Goal: Task Accomplishment & Management: Manage account settings

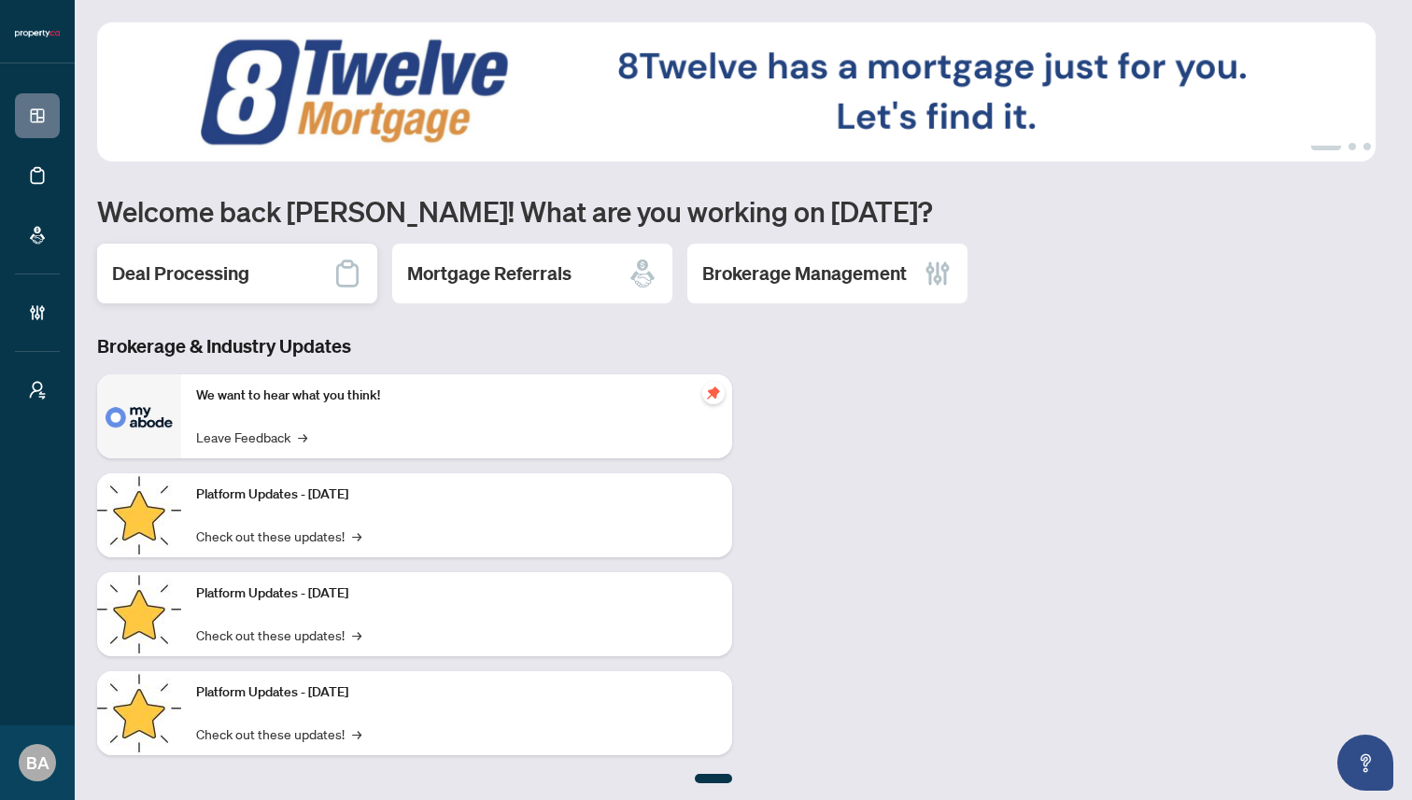
click at [164, 276] on h2 "Deal Processing" at bounding box center [180, 274] width 137 height 26
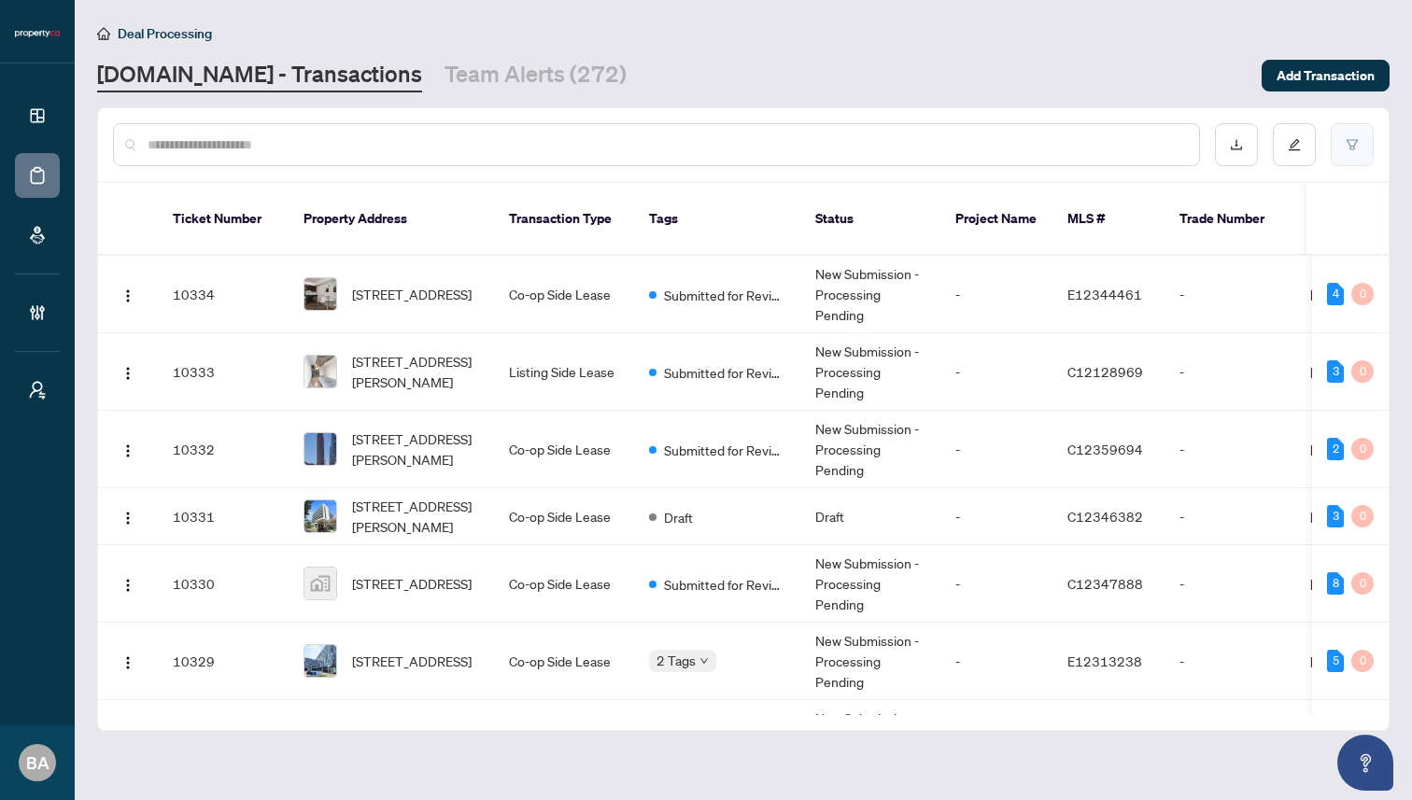
click at [1353, 142] on icon "filter" at bounding box center [1352, 144] width 13 height 13
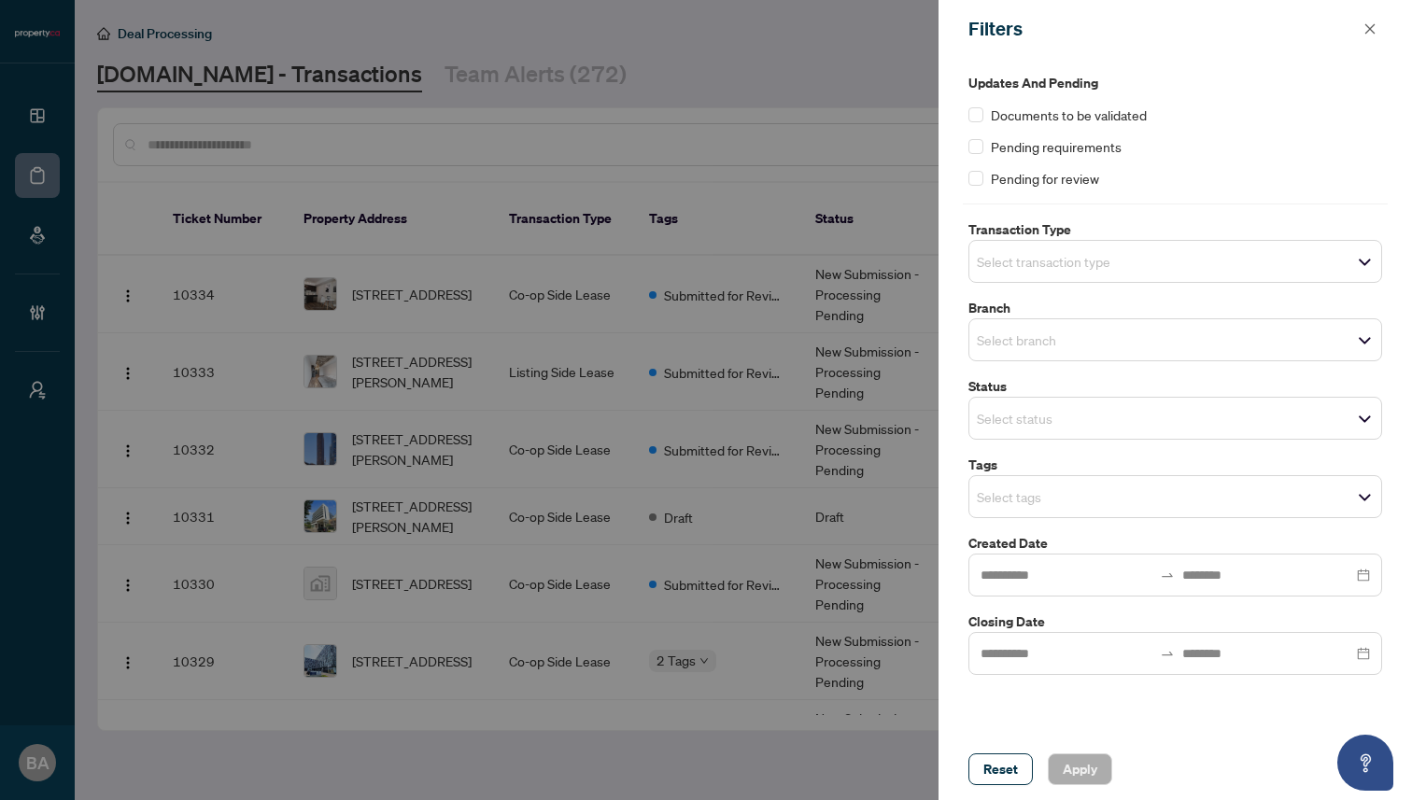
click at [1032, 263] on input "search" at bounding box center [1042, 261] width 131 height 22
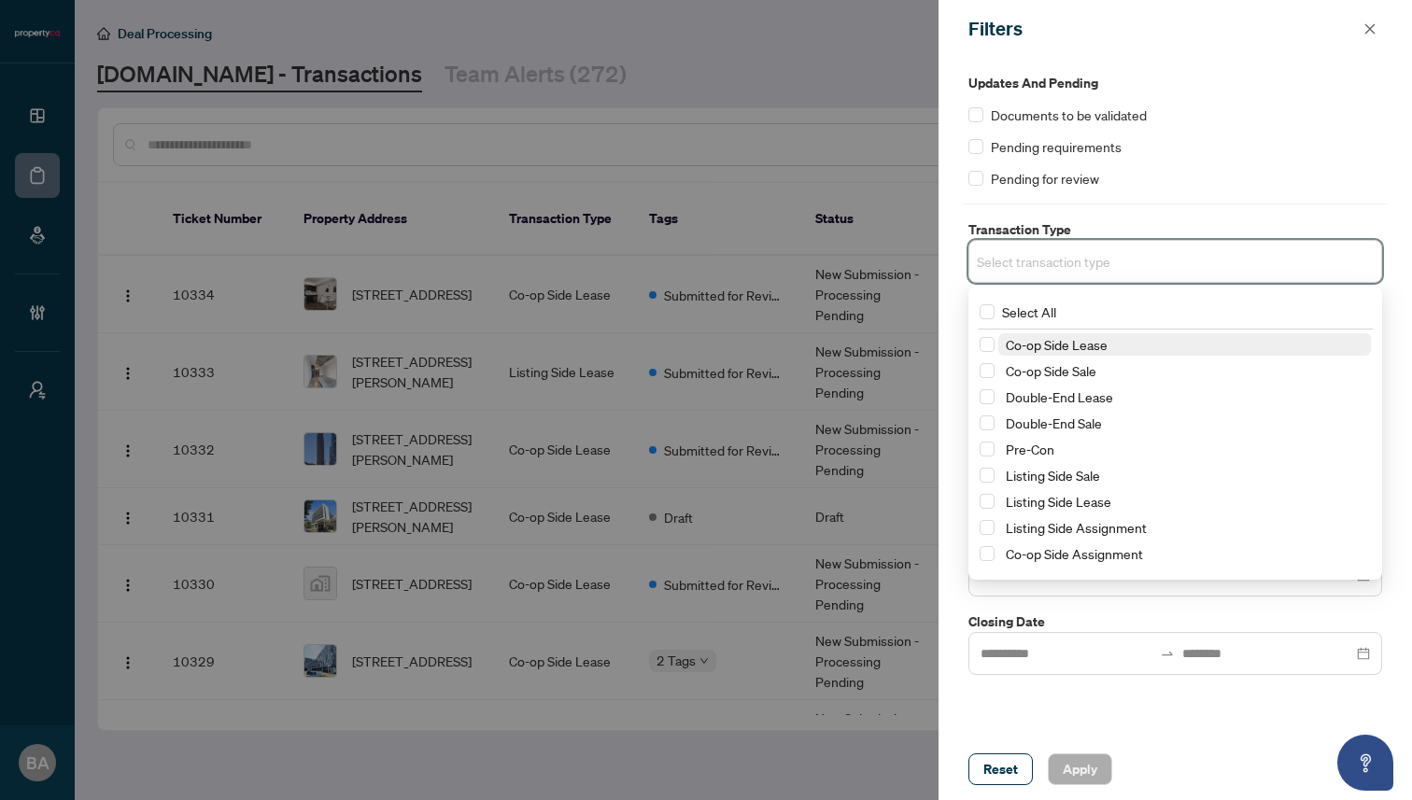
click at [1095, 343] on span "Co-op Side Lease" at bounding box center [1057, 344] width 102 height 17
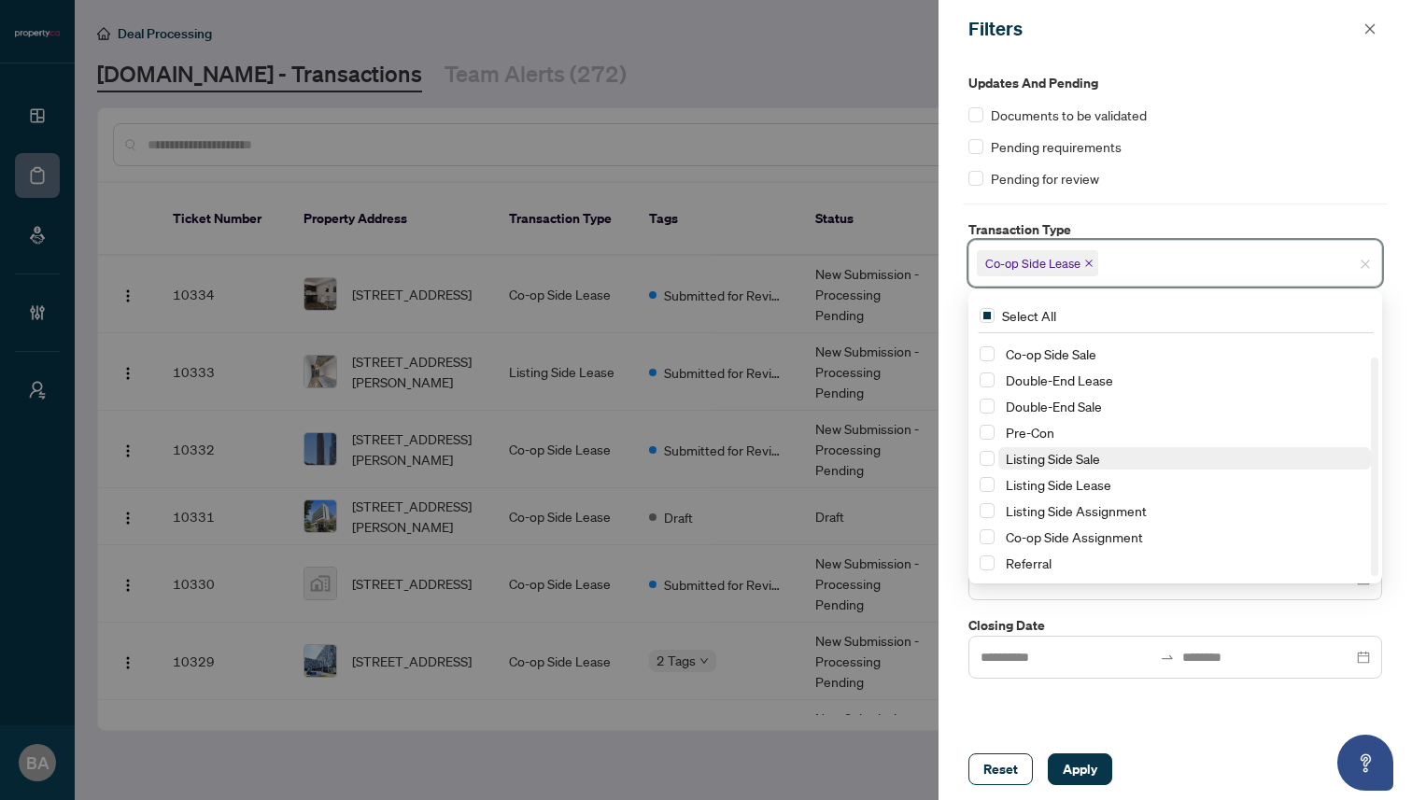
scroll to position [22, 0]
click at [1102, 487] on span "Listing Side Lease" at bounding box center [1059, 482] width 106 height 17
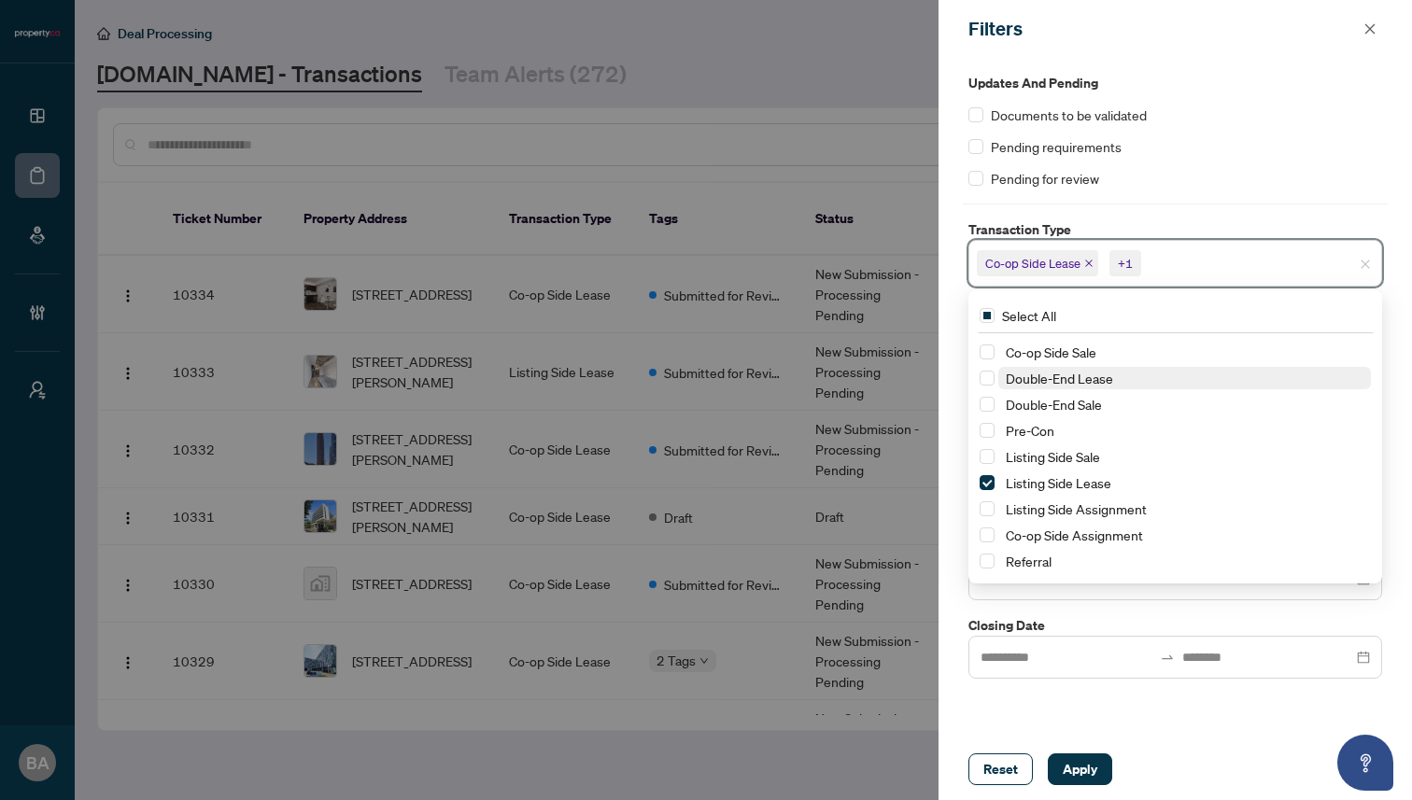
click at [1100, 383] on span "Double-End Lease" at bounding box center [1059, 378] width 107 height 17
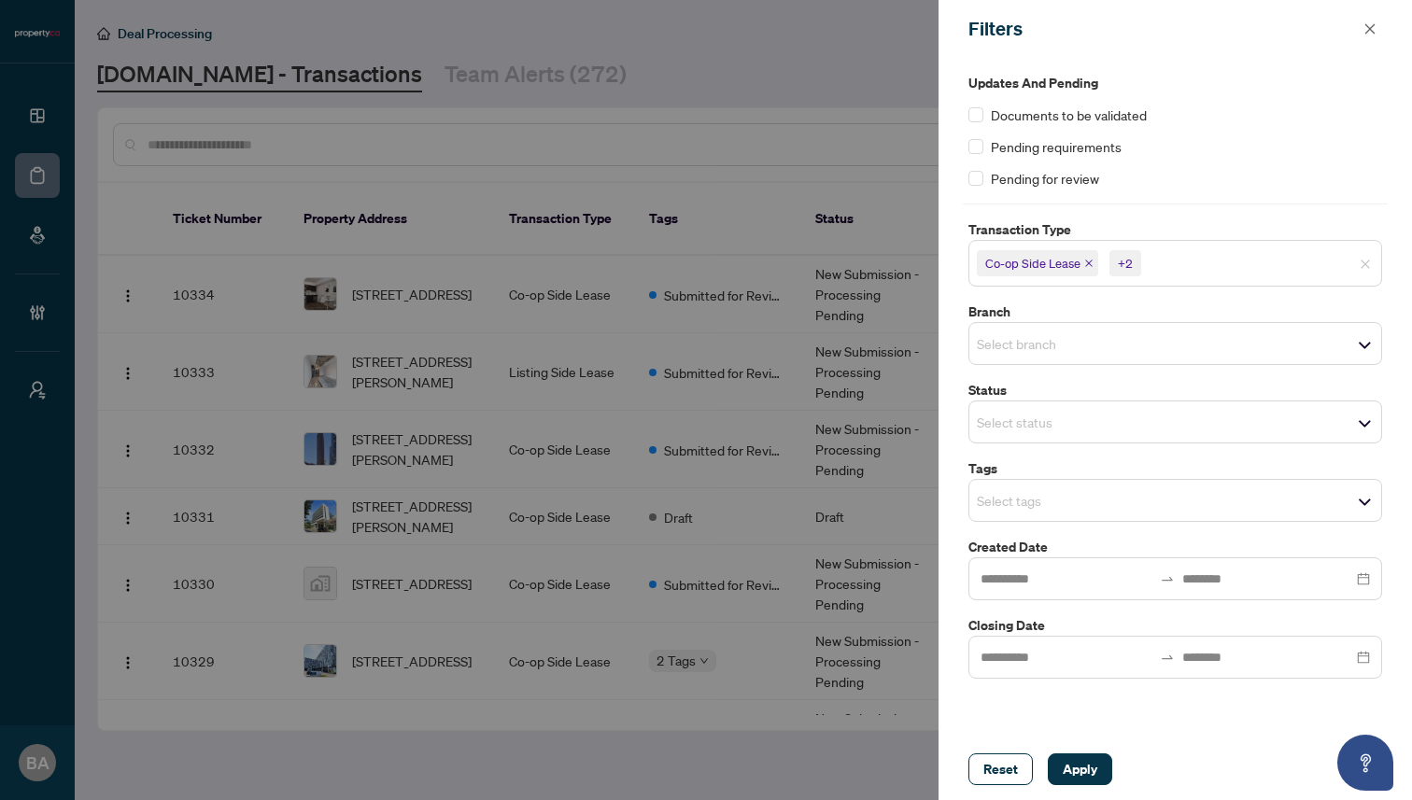
click at [1213, 213] on div "Updates and Pending Documents to be validated Pending requirements Pending for …" at bounding box center [1175, 376] width 425 height 606
click at [1116, 576] on input at bounding box center [1067, 579] width 172 height 21
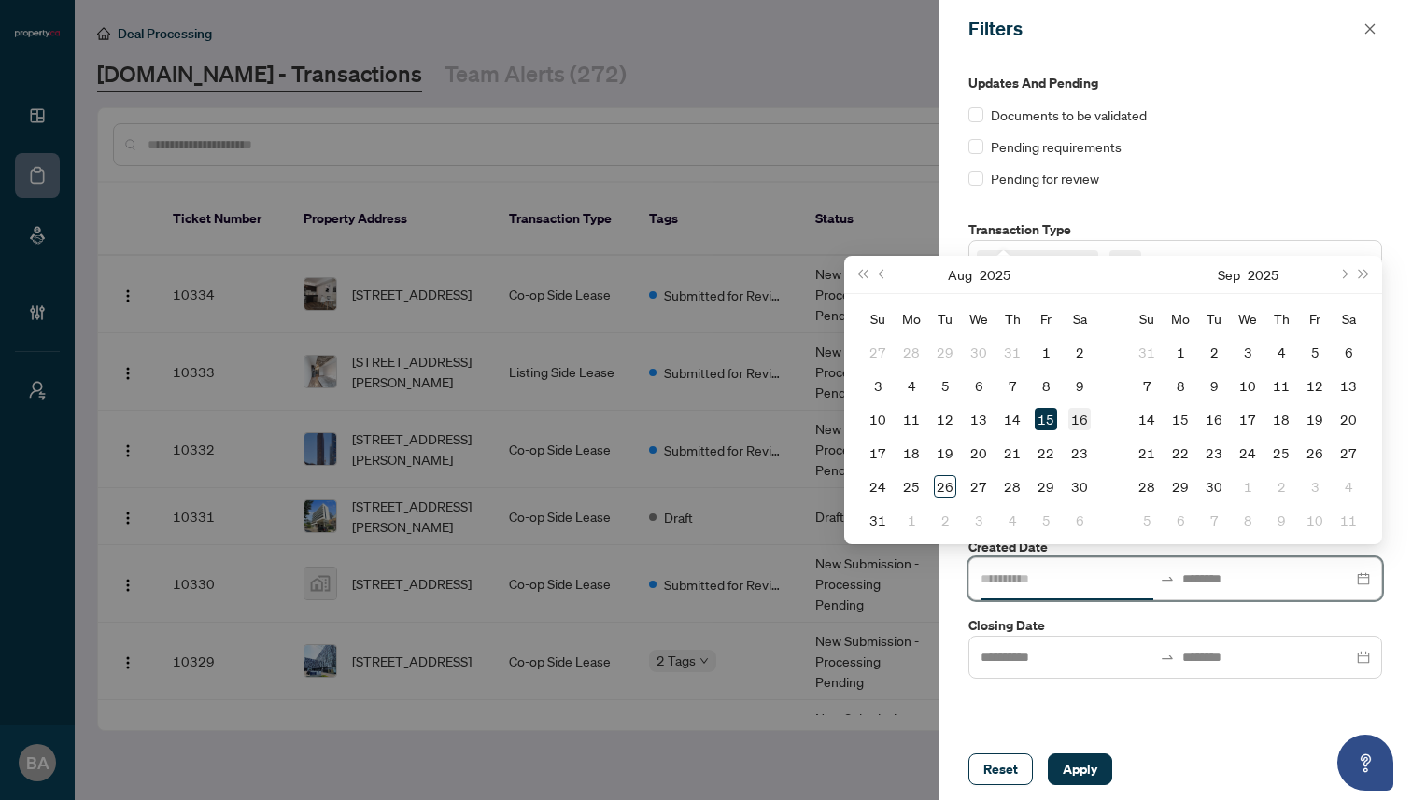
type input "**********"
click at [1077, 423] on div "16" at bounding box center [1079, 419] width 22 height 22
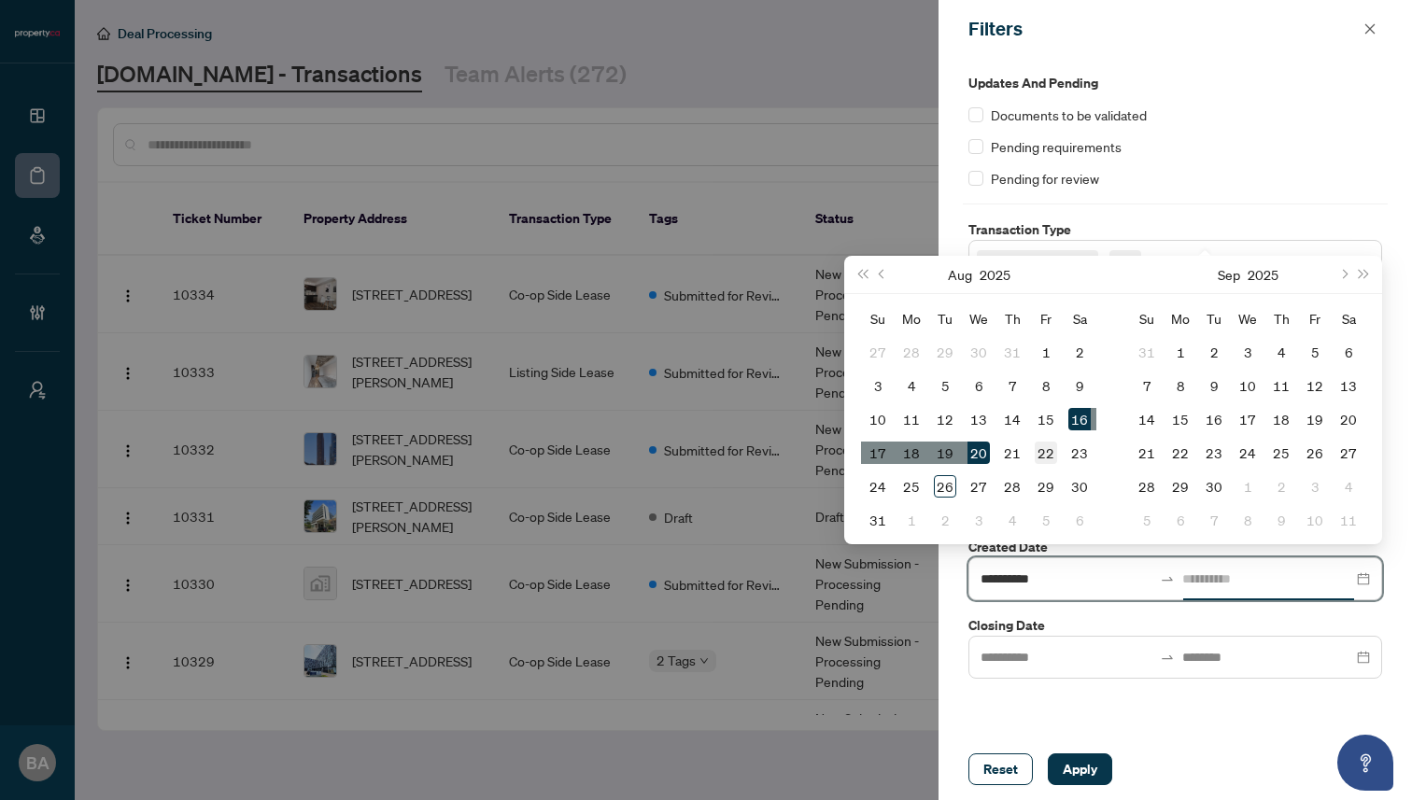
type input "**********"
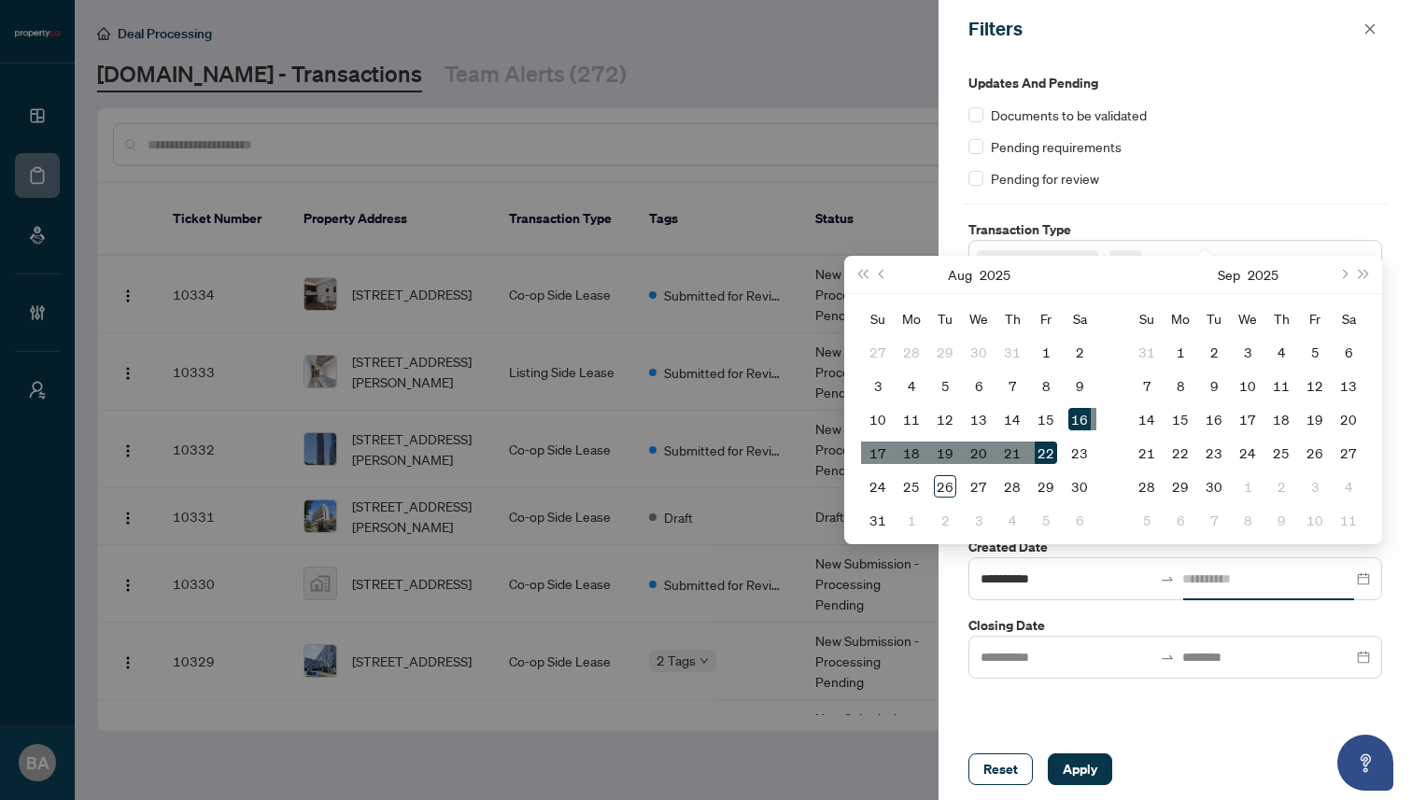
click at [1046, 454] on div "22" at bounding box center [1046, 453] width 22 height 22
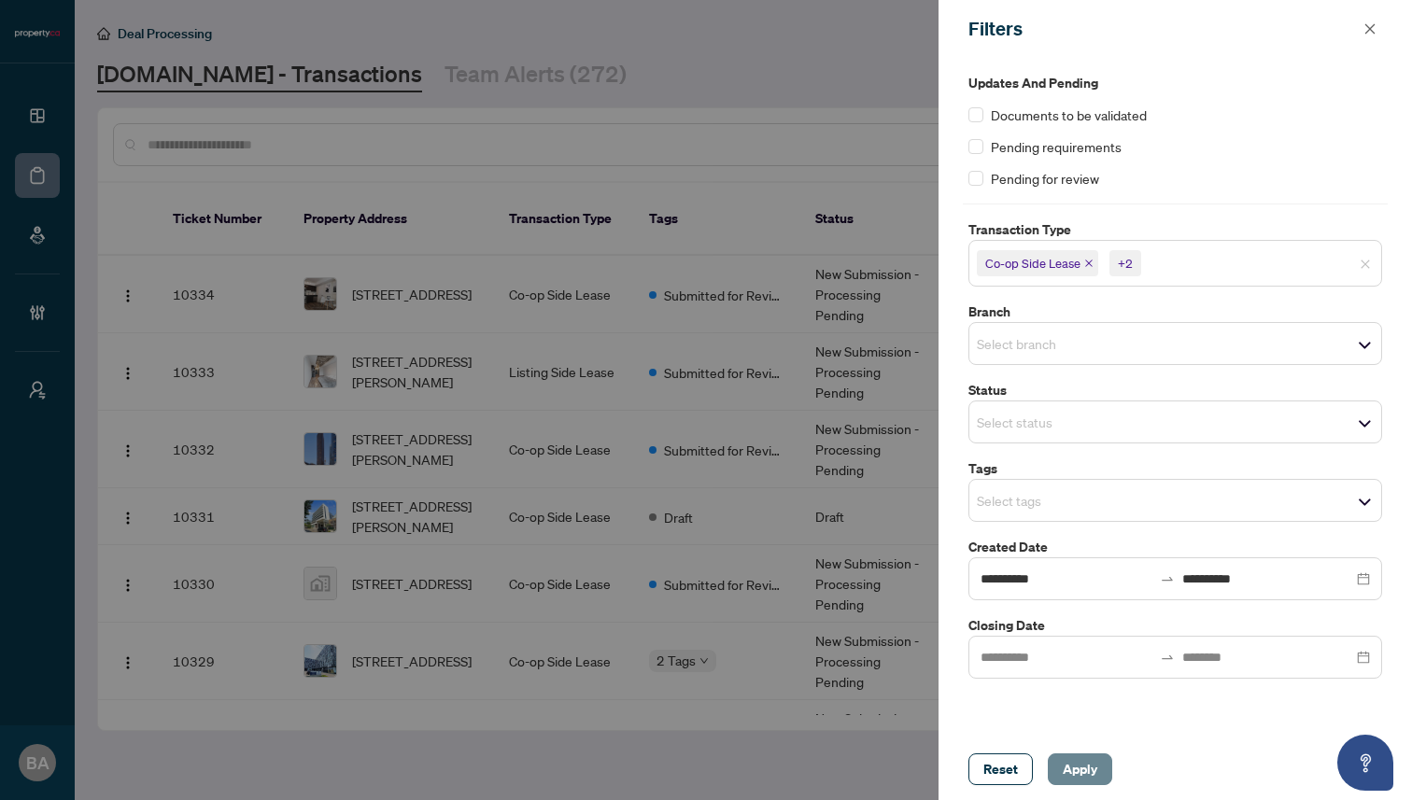
click at [1068, 769] on span "Apply" at bounding box center [1080, 770] width 35 height 30
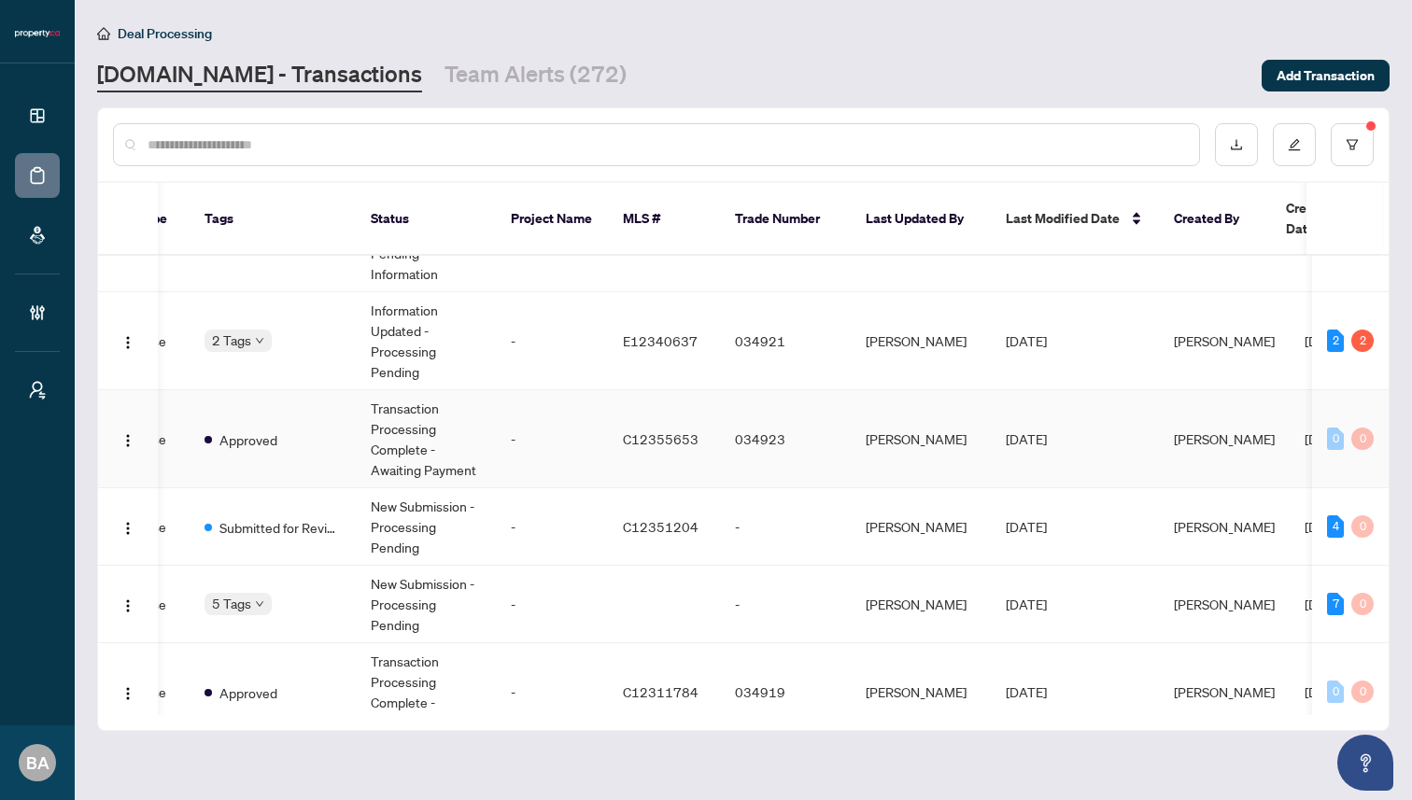
scroll to position [0, 540]
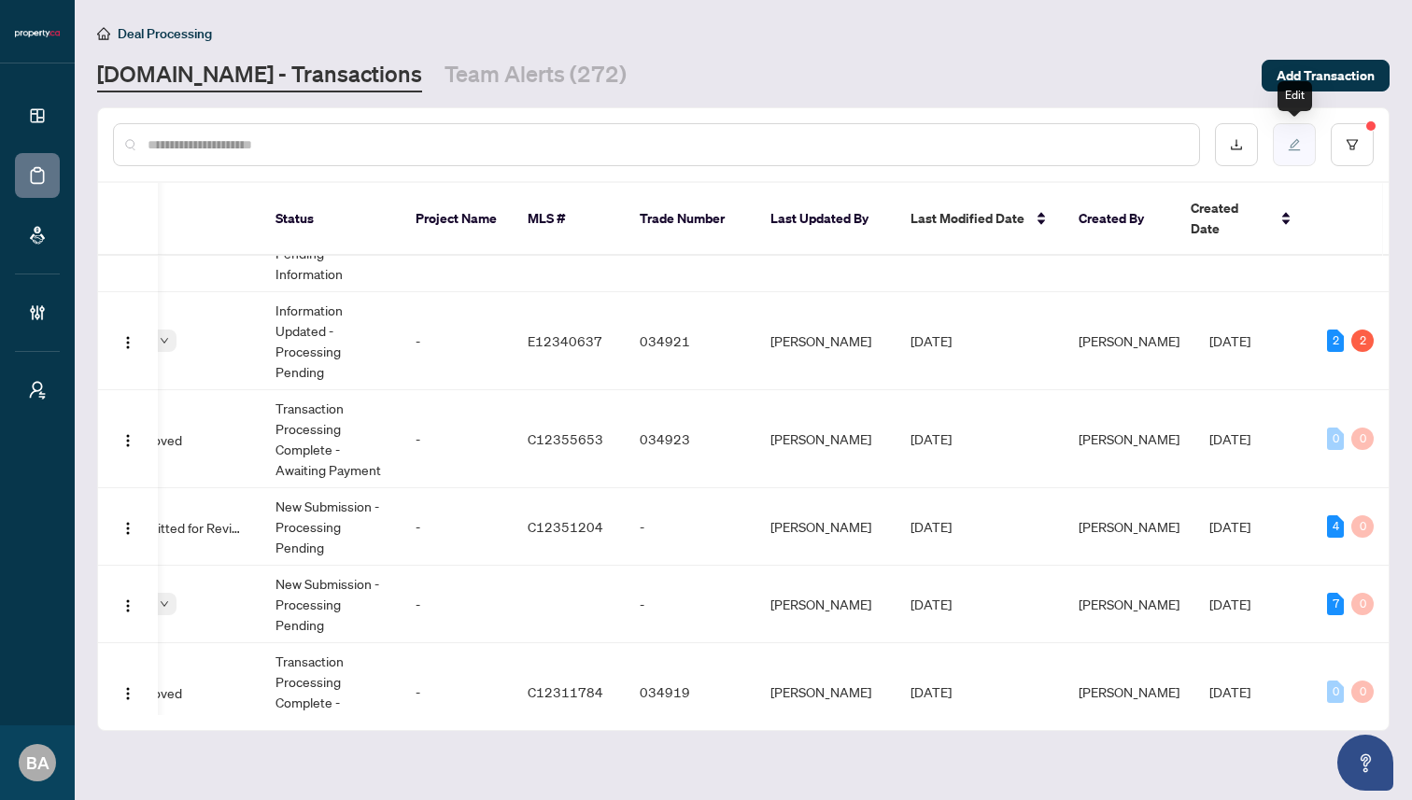
click at [1295, 148] on icon "edit" at bounding box center [1294, 144] width 13 height 13
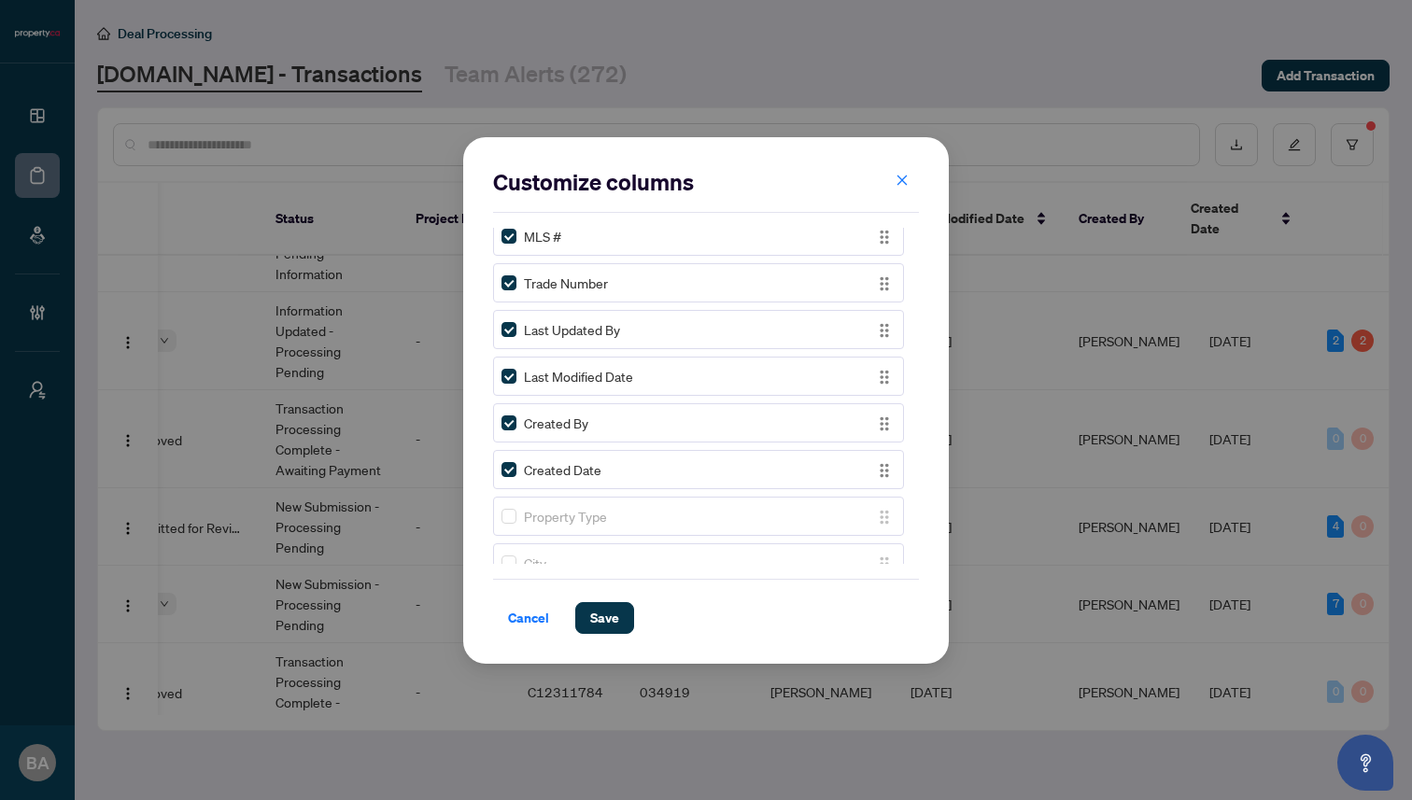
scroll to position [315, 0]
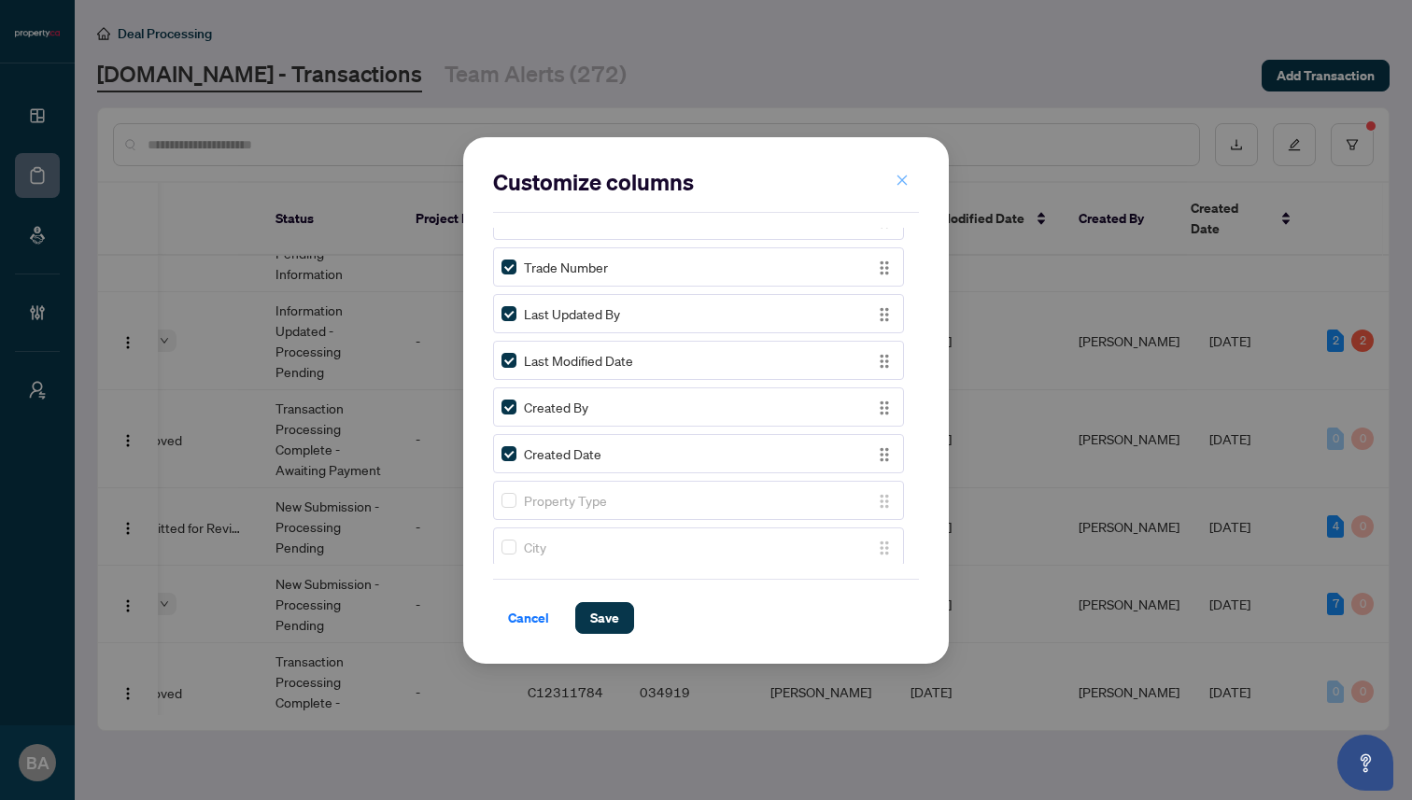
click at [906, 177] on icon "close" at bounding box center [902, 180] width 13 height 13
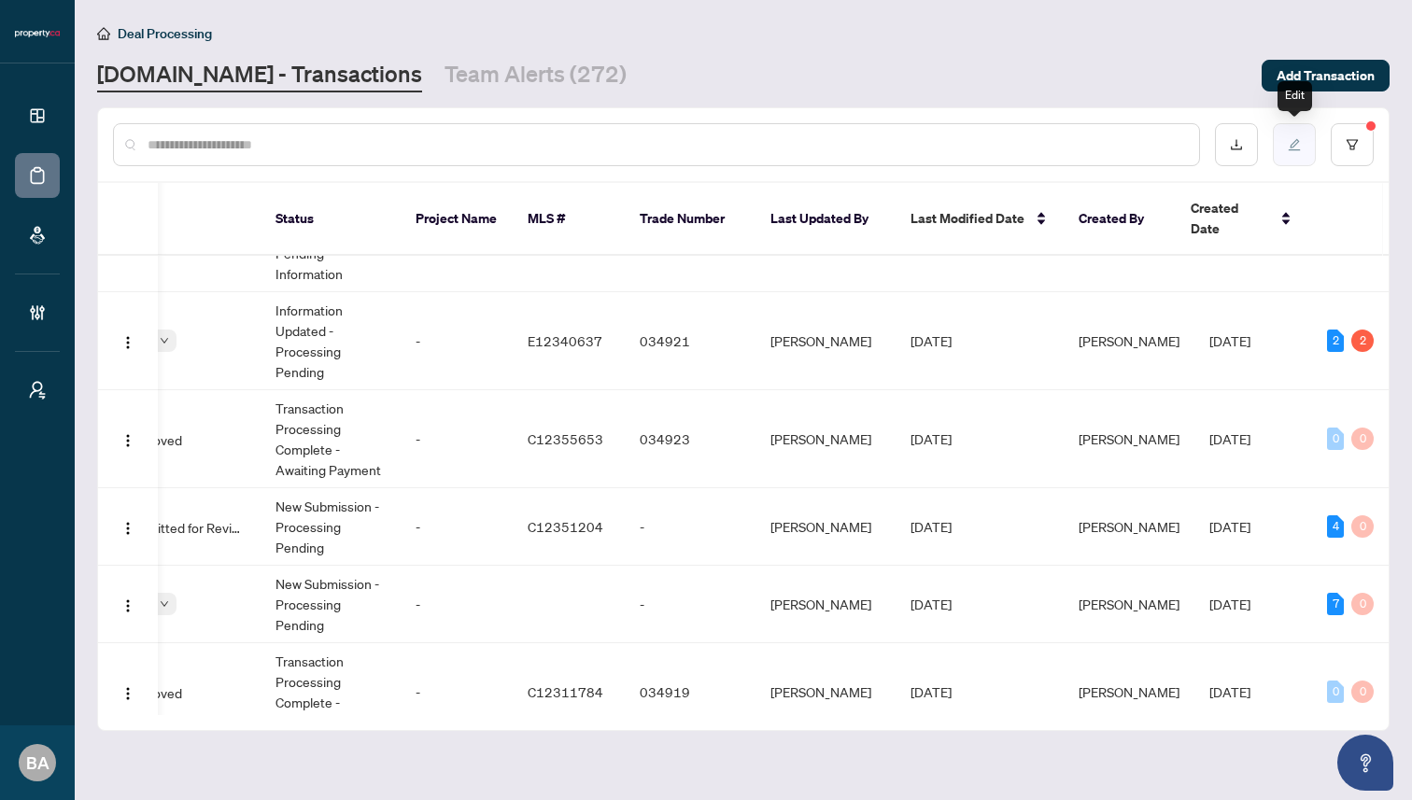
click at [1297, 154] on button "button" at bounding box center [1294, 144] width 43 height 43
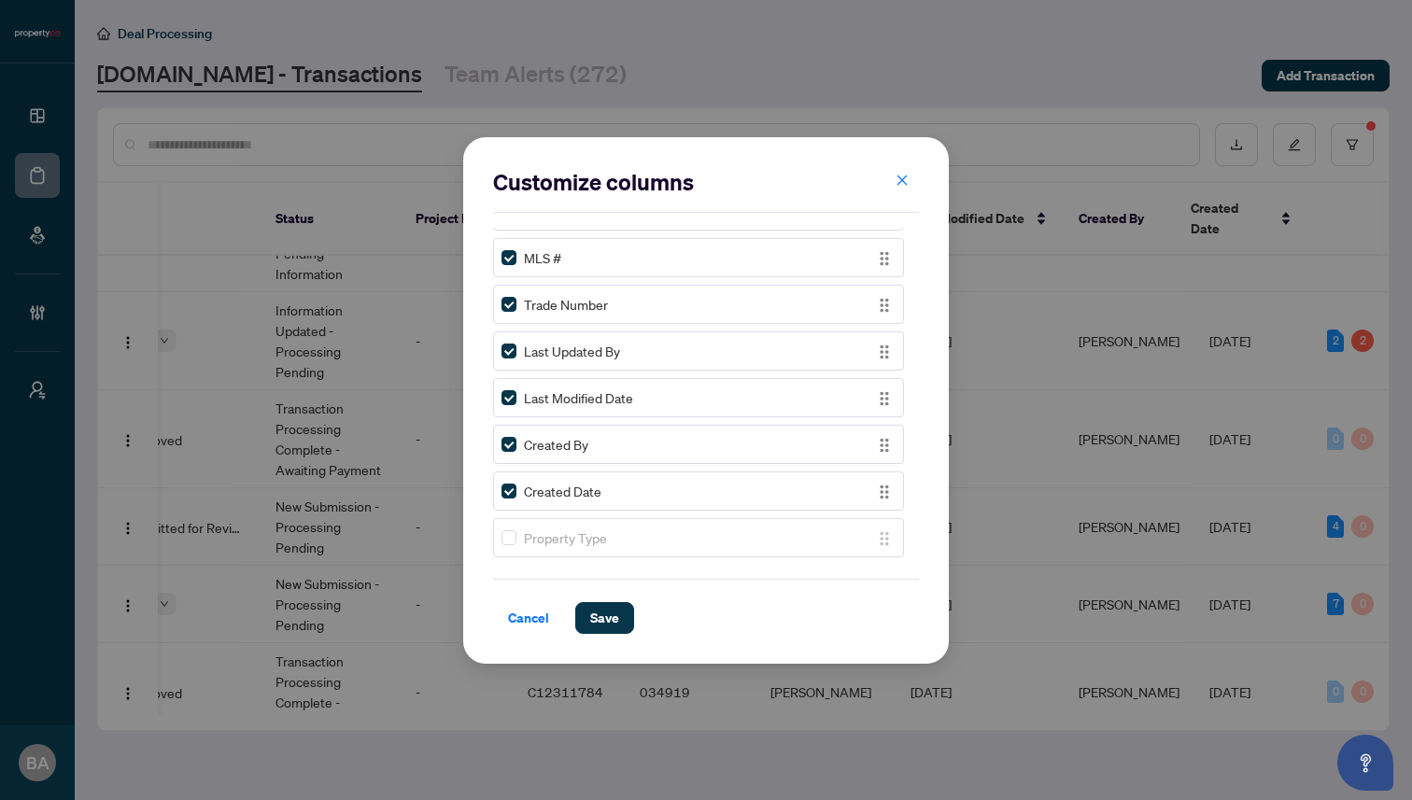
scroll to position [285, 0]
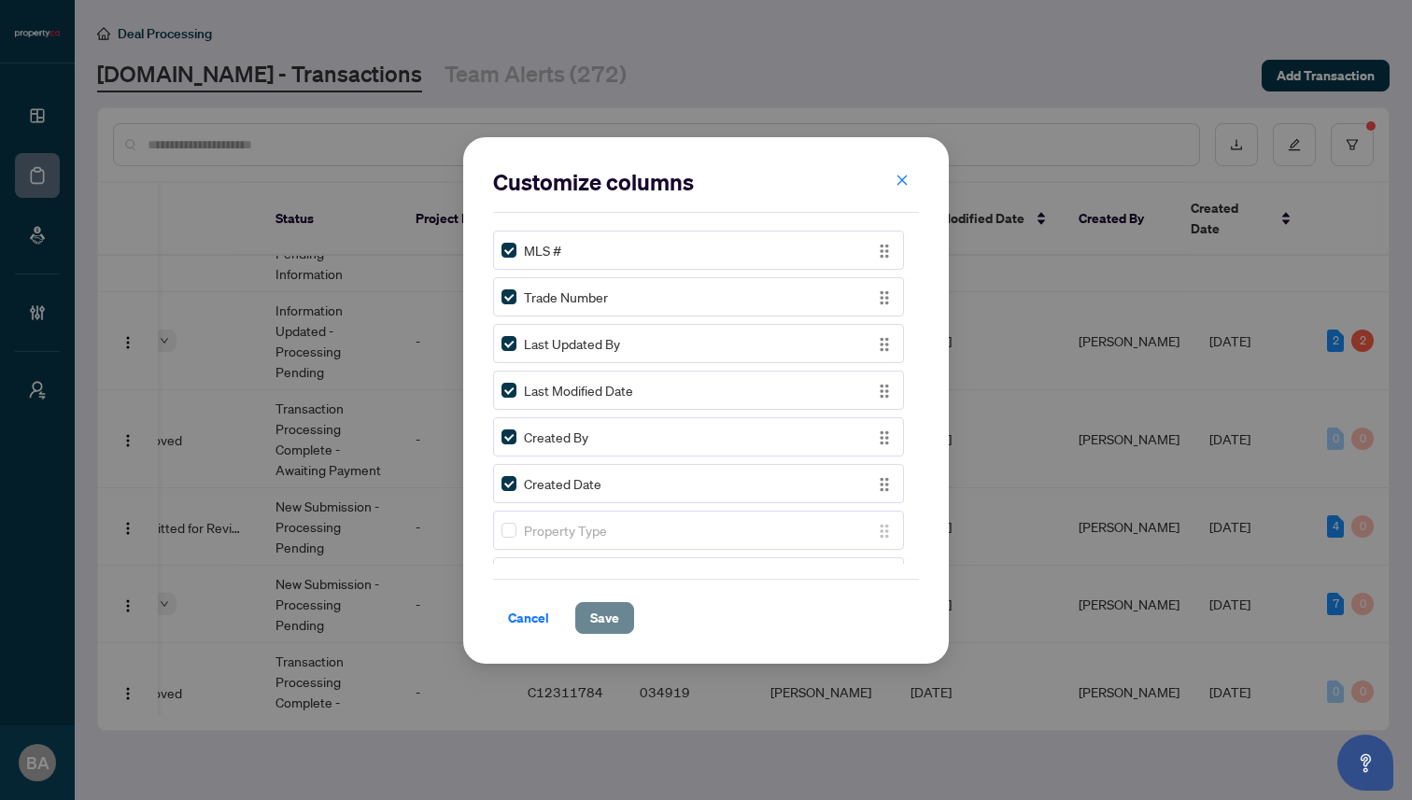
click at [595, 622] on span "Save" at bounding box center [604, 618] width 29 height 30
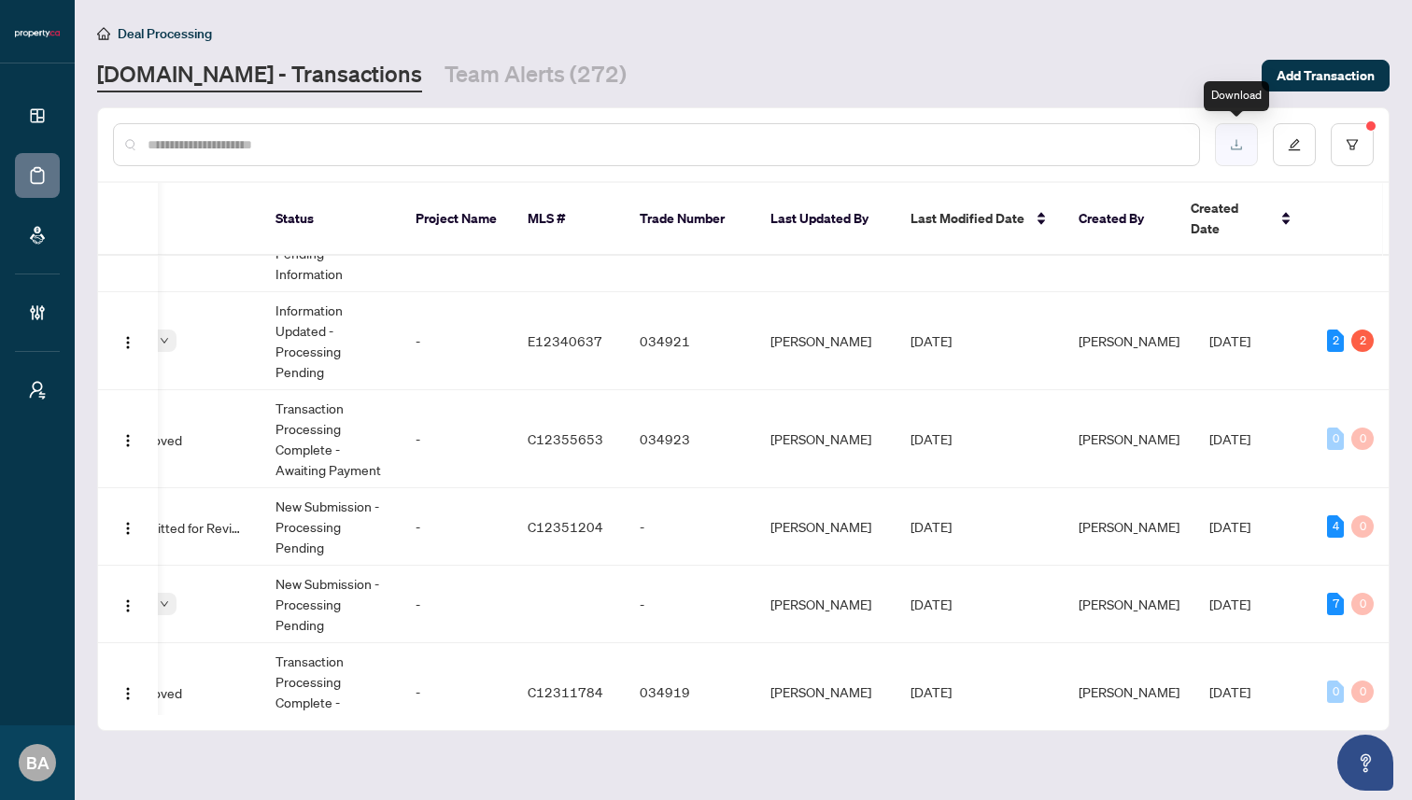
click at [1225, 149] on button "button" at bounding box center [1236, 144] width 43 height 43
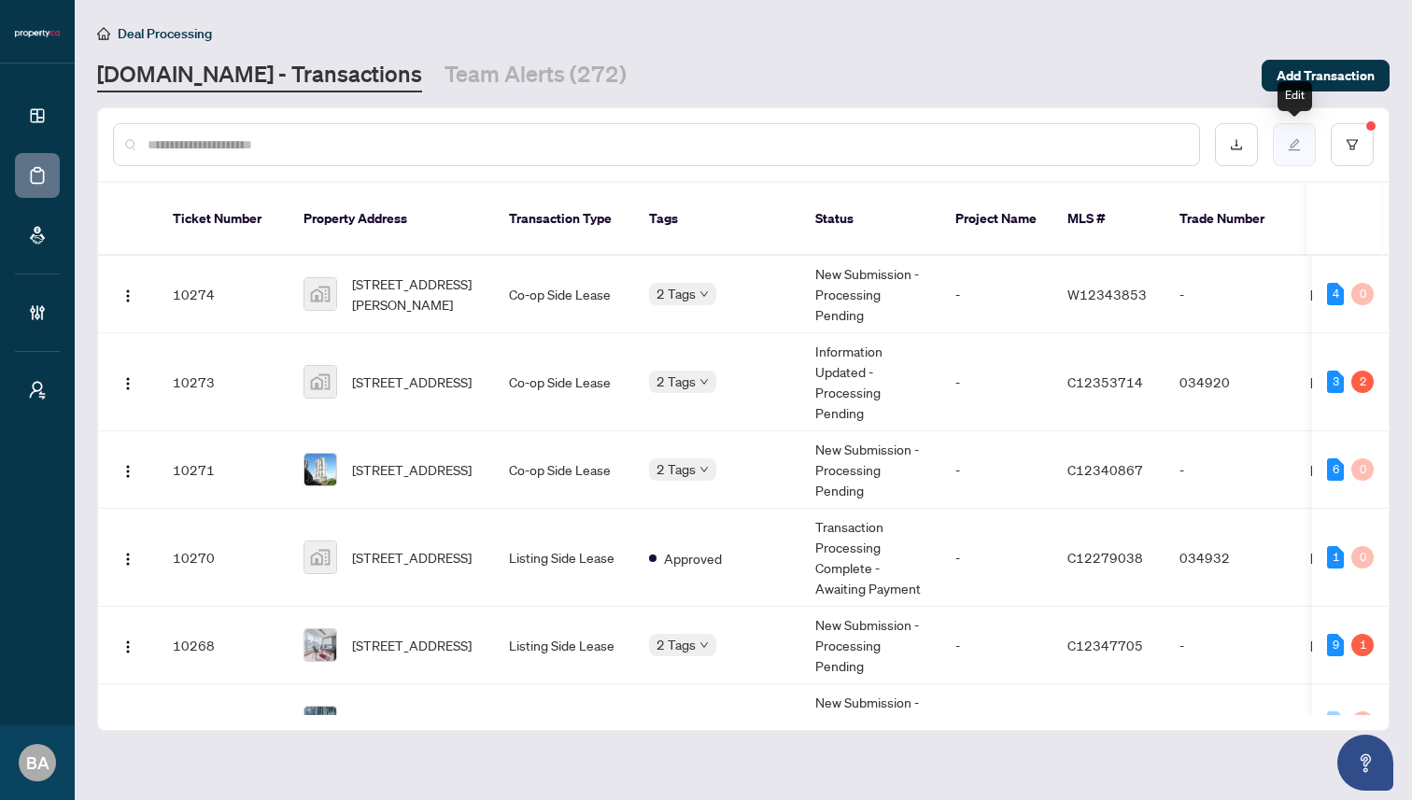
click at [1293, 144] on icon "edit" at bounding box center [1294, 144] width 13 height 13
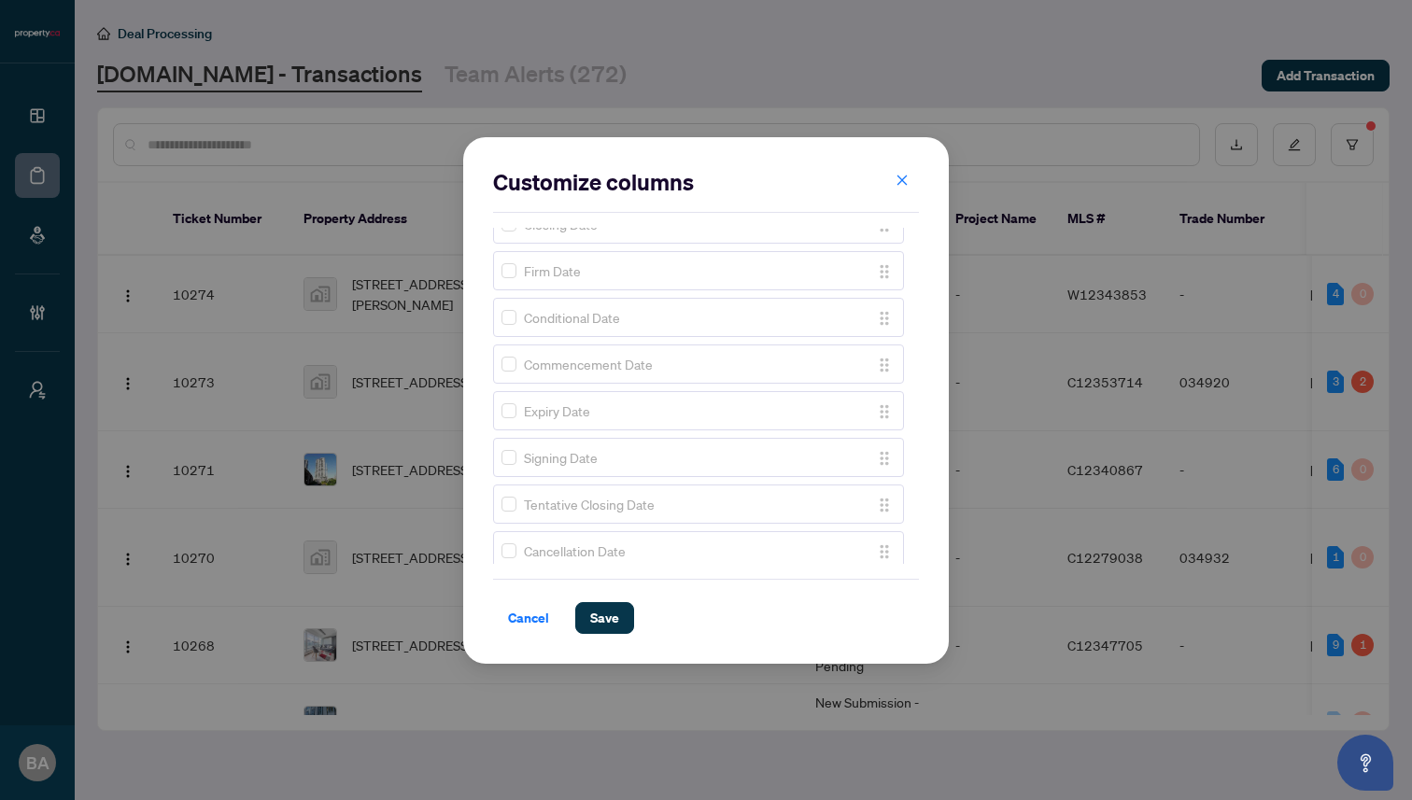
scroll to position [1293, 0]
click at [900, 178] on icon "close" at bounding box center [903, 181] width 10 height 10
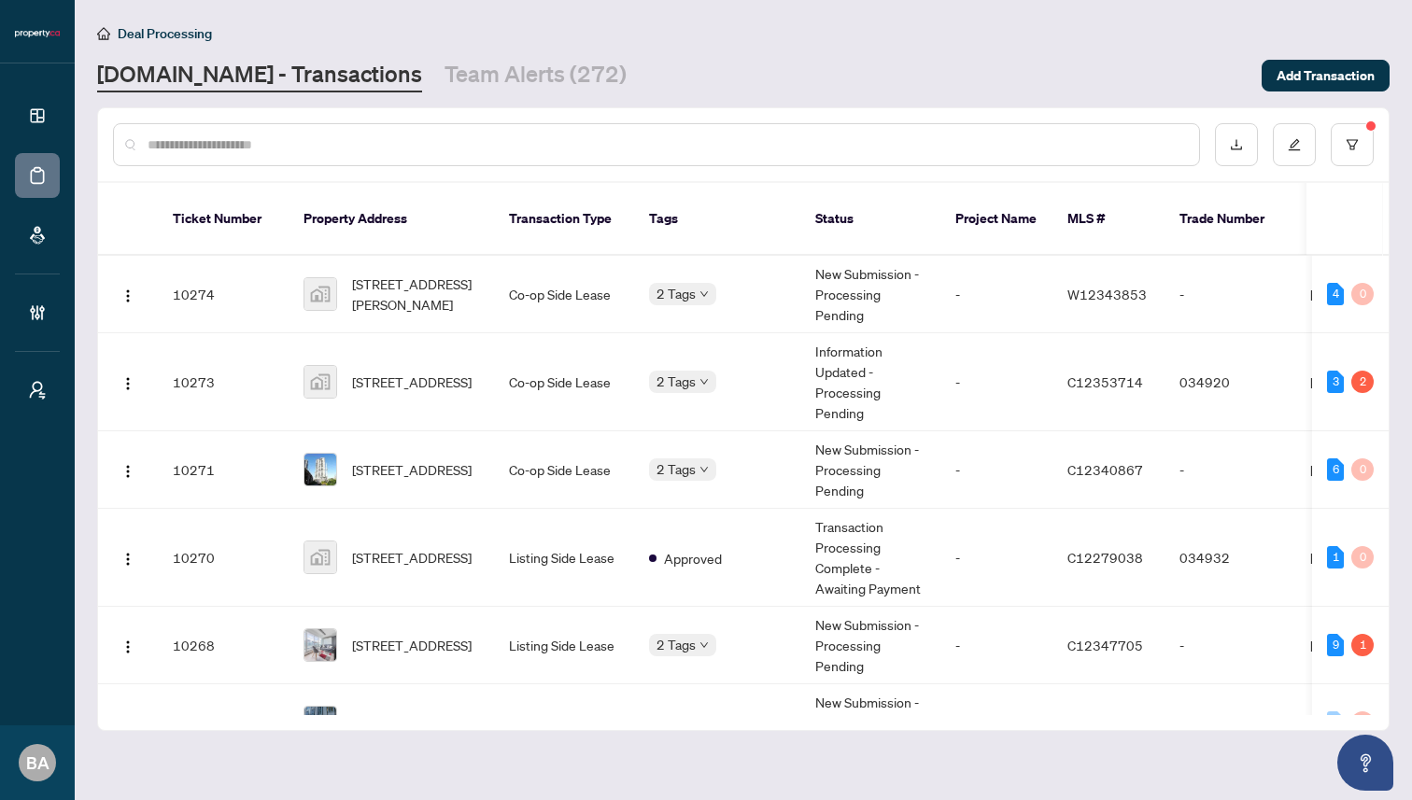
click at [852, 64] on div "[DOMAIN_NAME] - Transactions Team Alerts (272)" at bounding box center [673, 76] width 1153 height 34
click at [235, 470] on td "10271" at bounding box center [223, 470] width 131 height 78
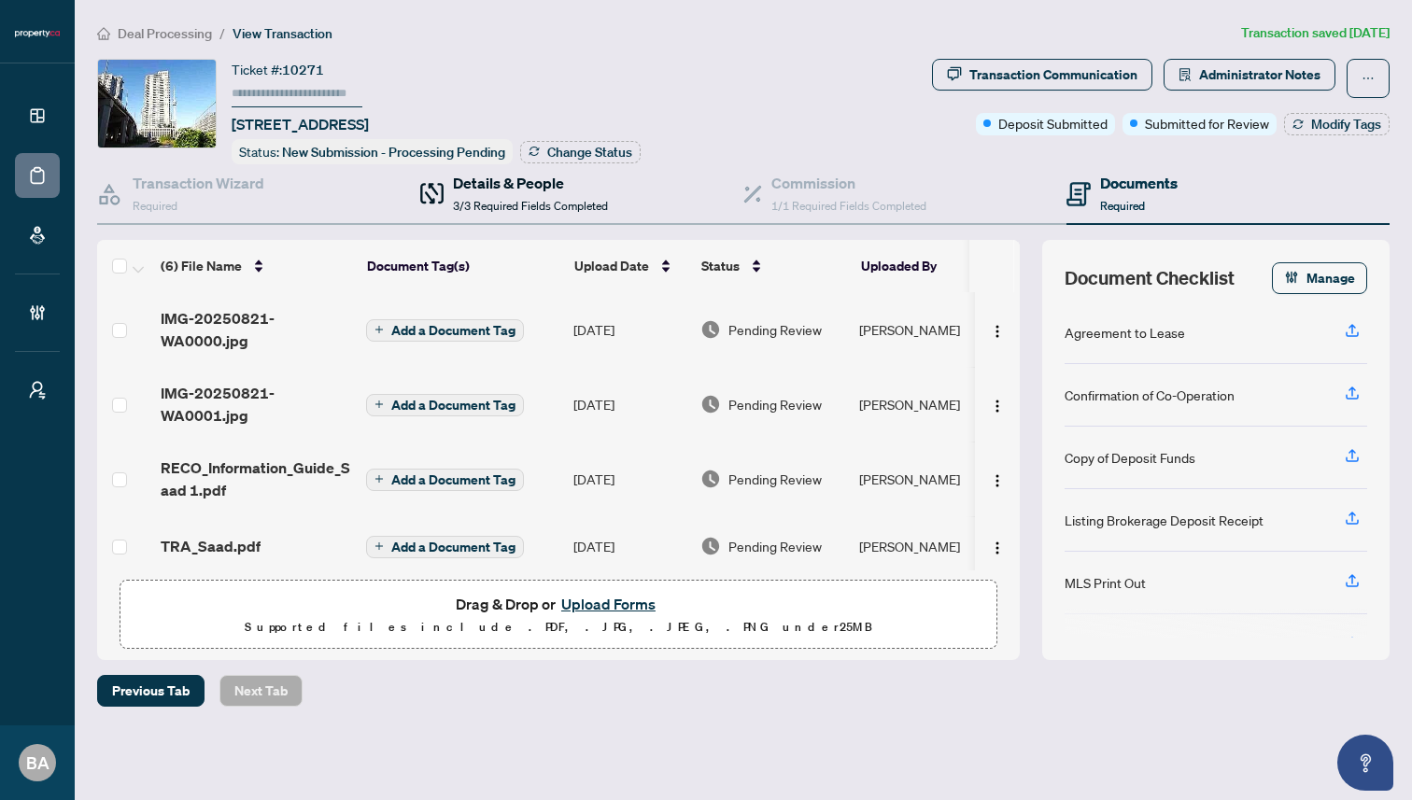
click at [565, 182] on h4 "Details & People" at bounding box center [530, 183] width 155 height 22
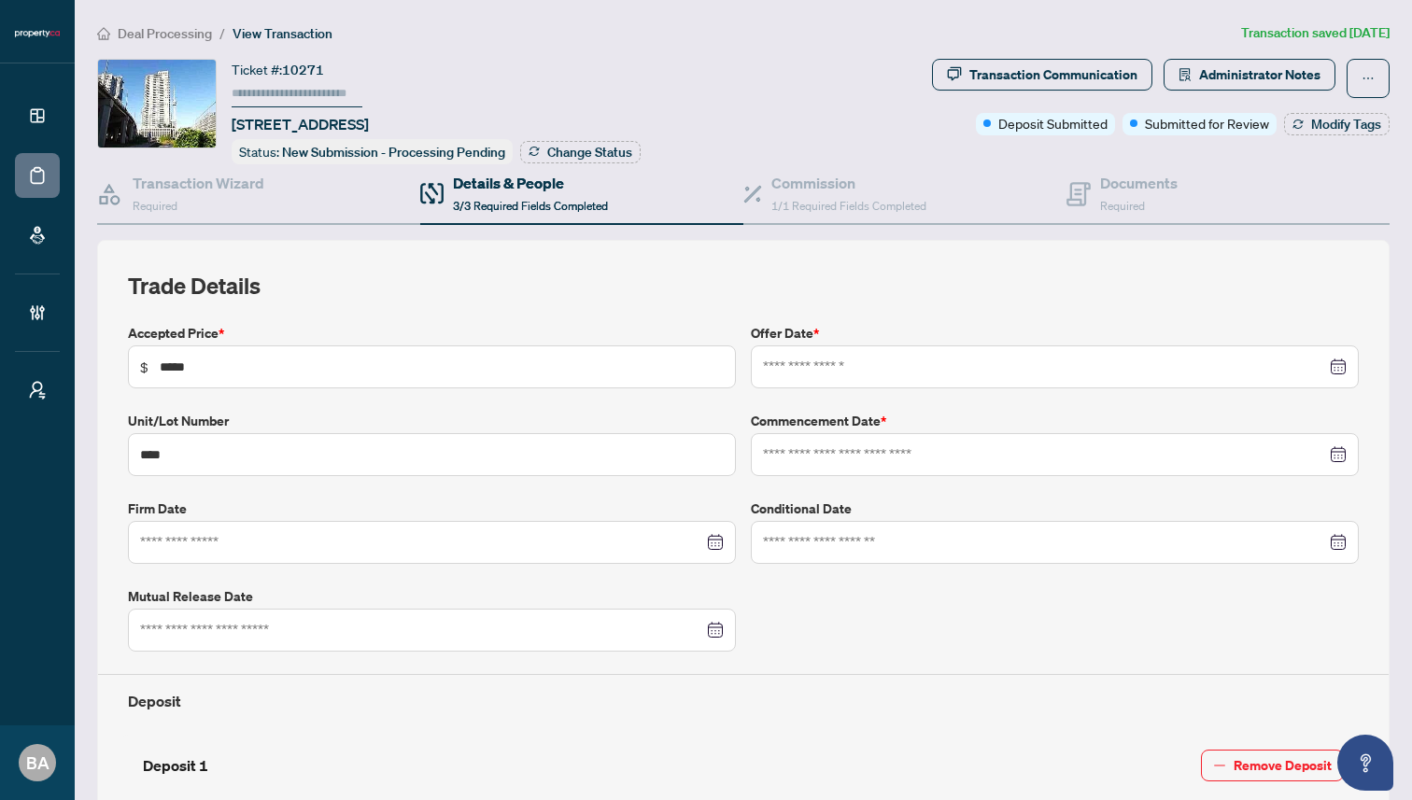
type input "**********"
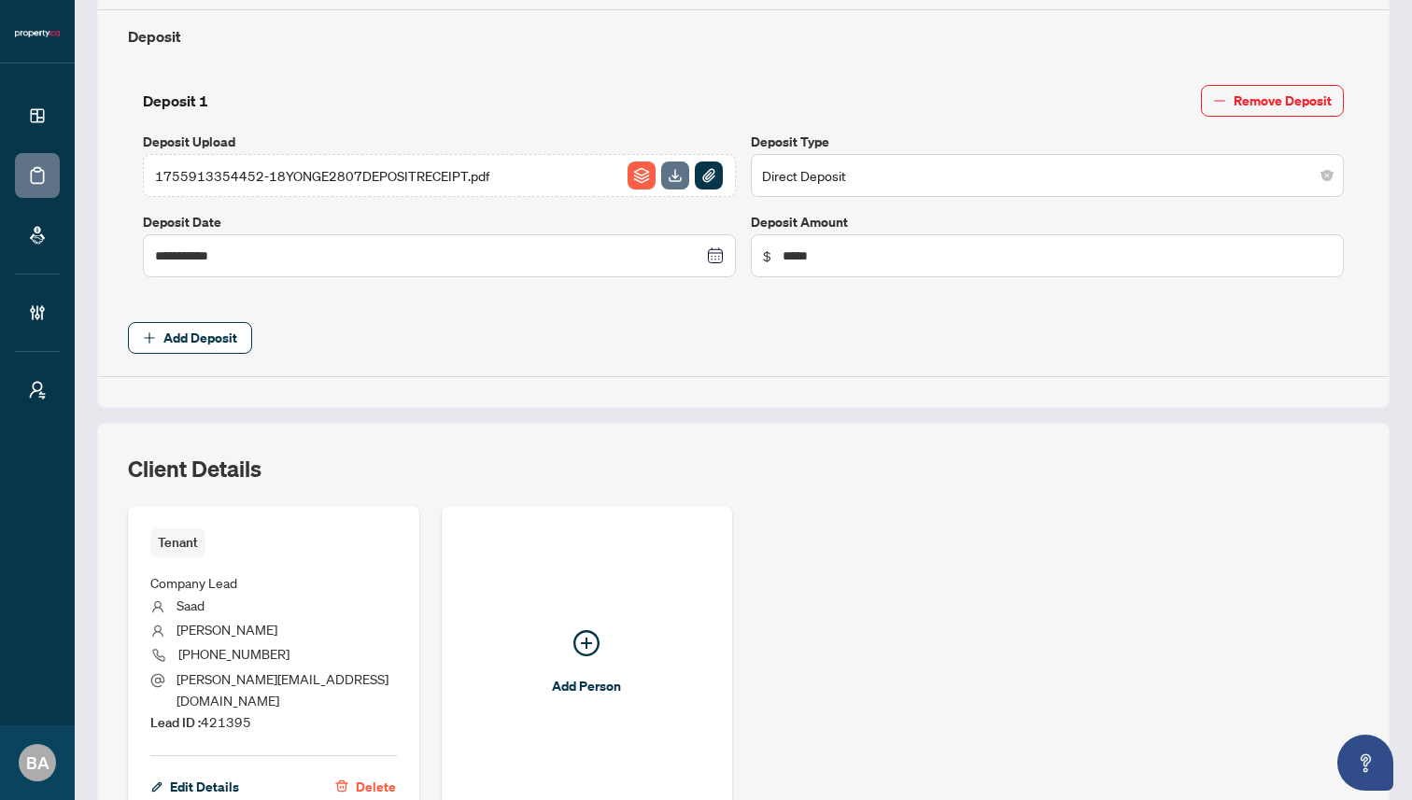
scroll to position [831, 0]
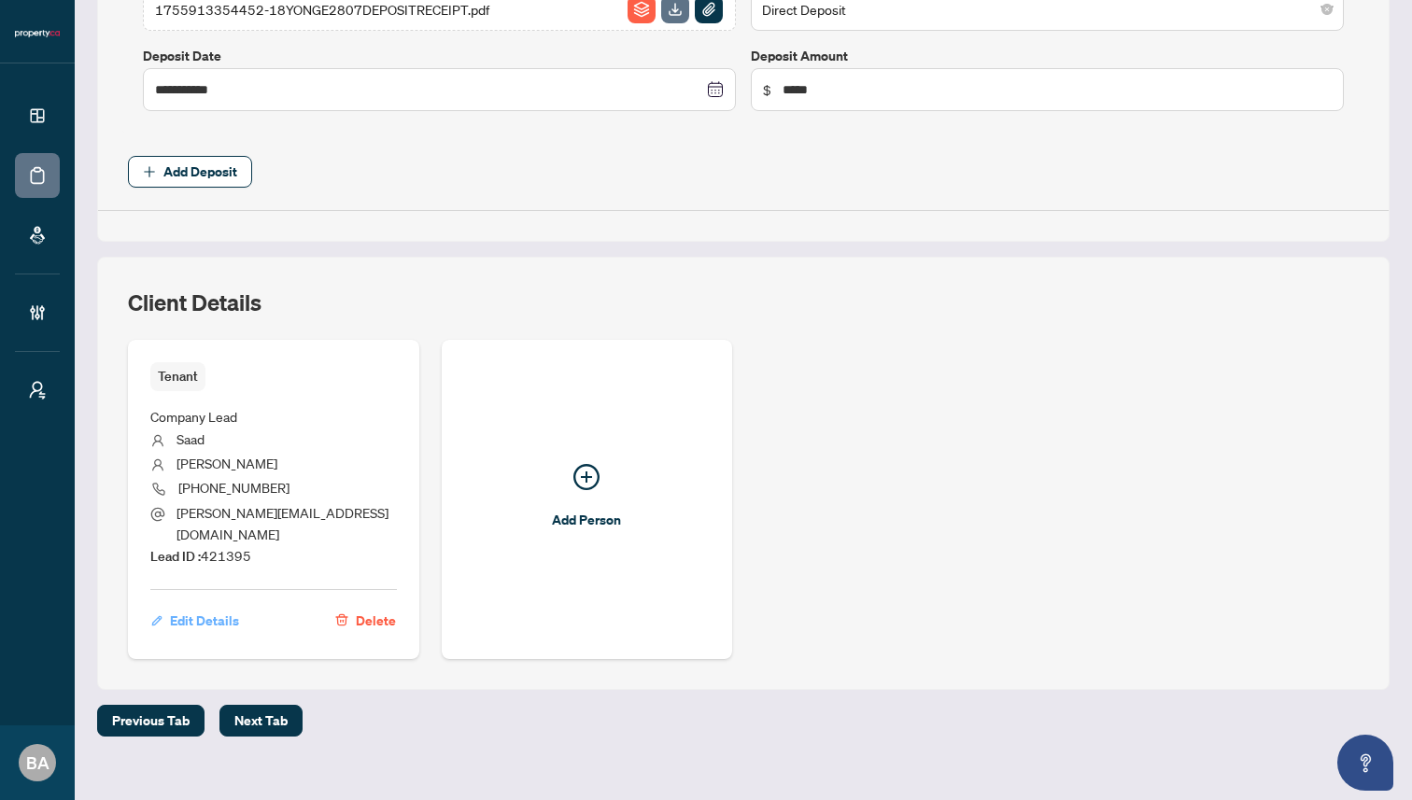
click at [182, 606] on span "Edit Details" at bounding box center [204, 621] width 69 height 30
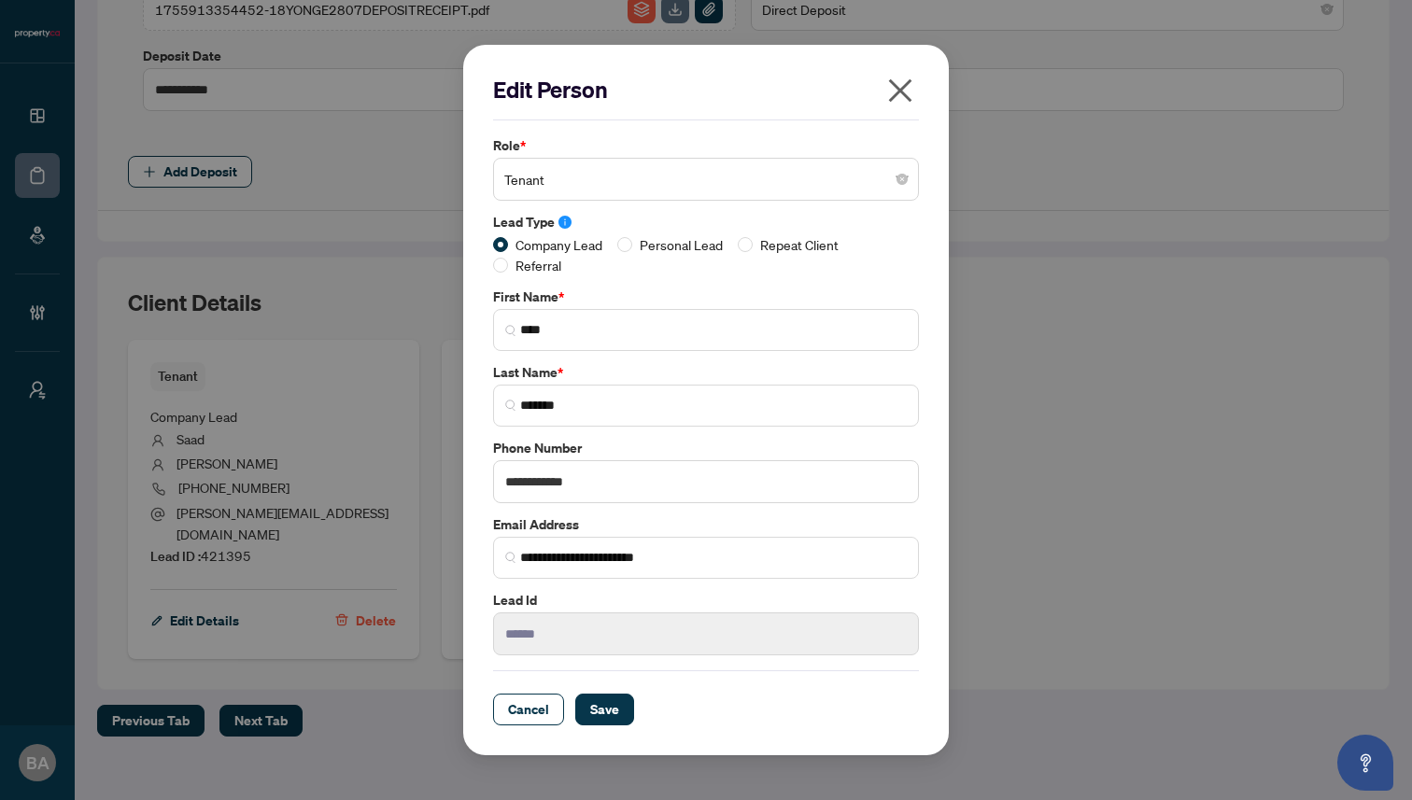
click at [901, 89] on icon "close" at bounding box center [900, 90] width 23 height 23
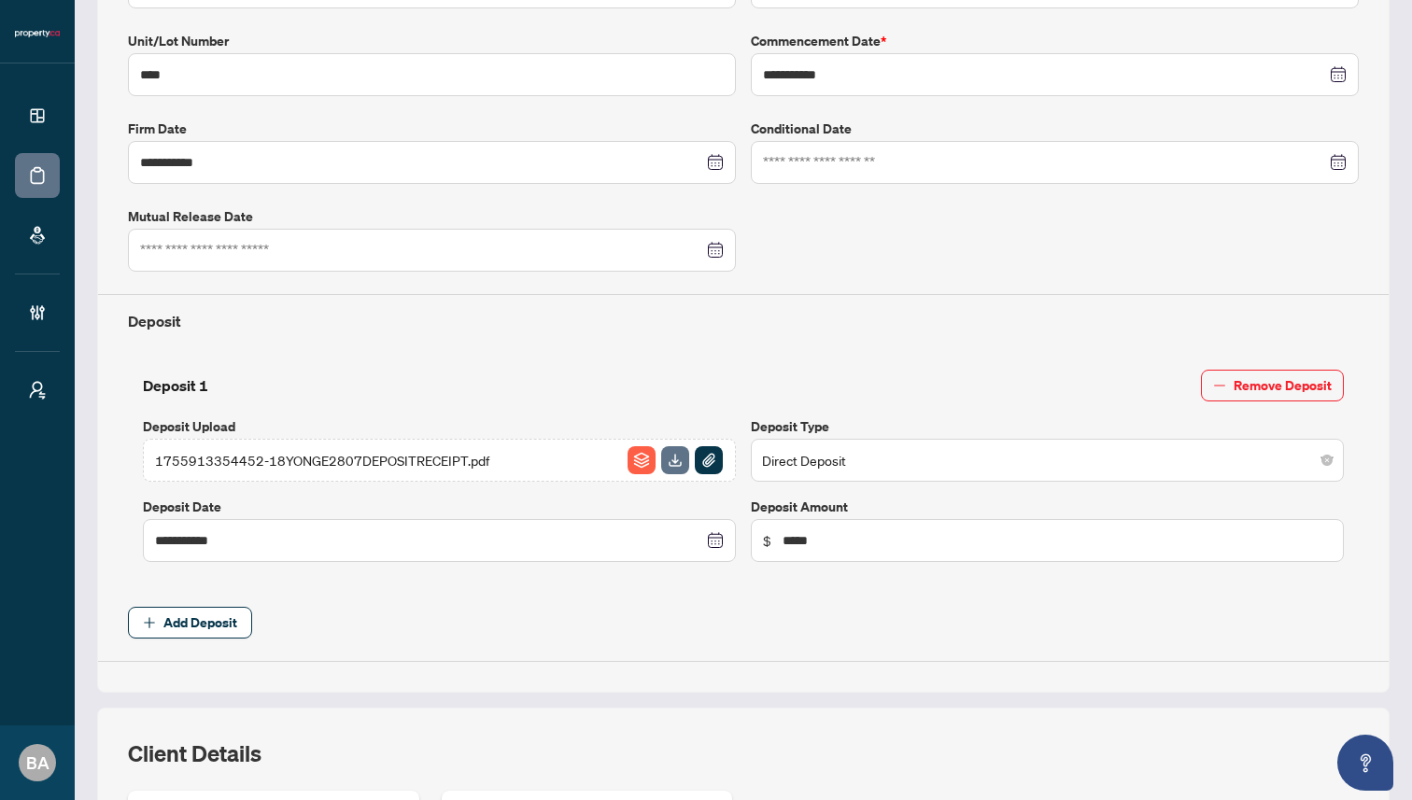
scroll to position [0, 0]
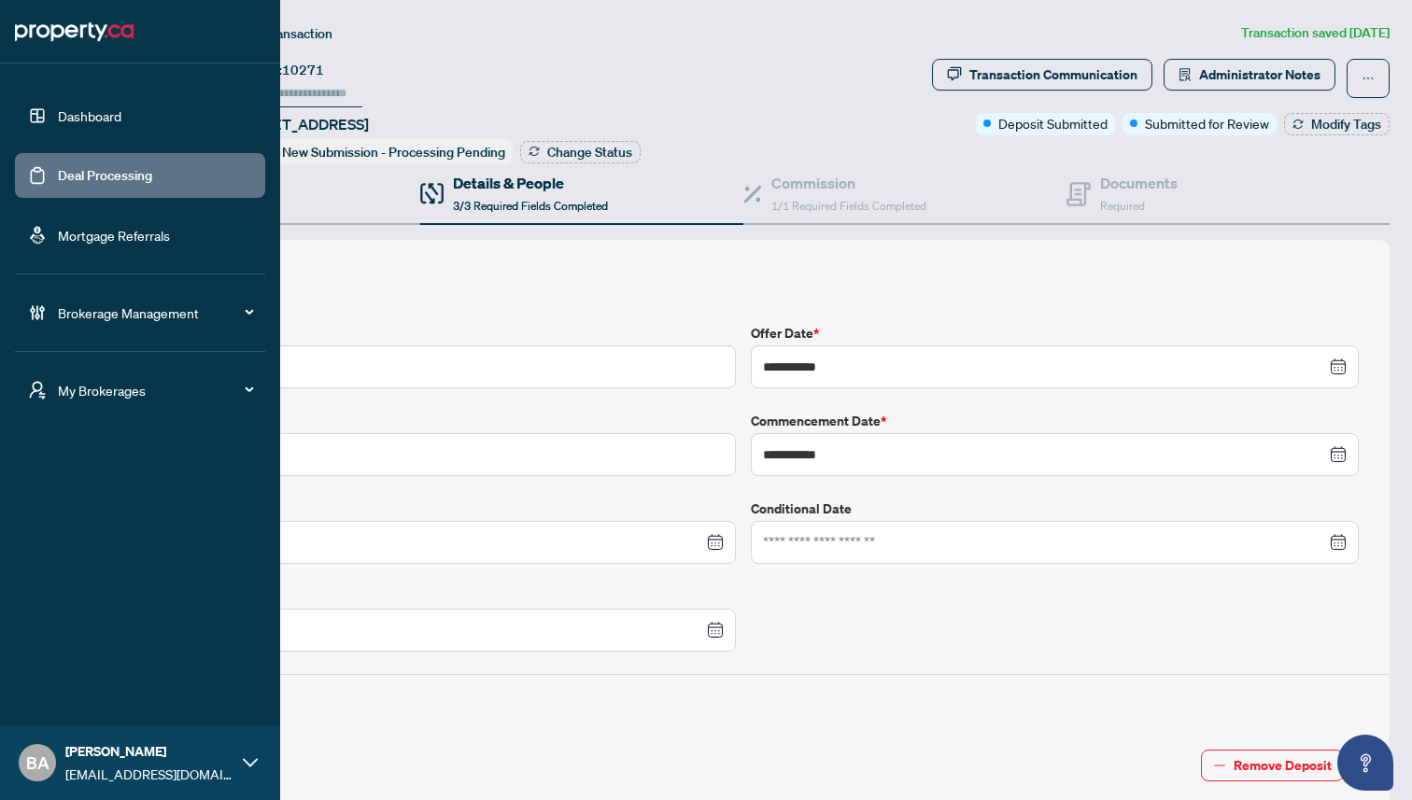
click at [87, 174] on link "Deal Processing" at bounding box center [105, 175] width 94 height 17
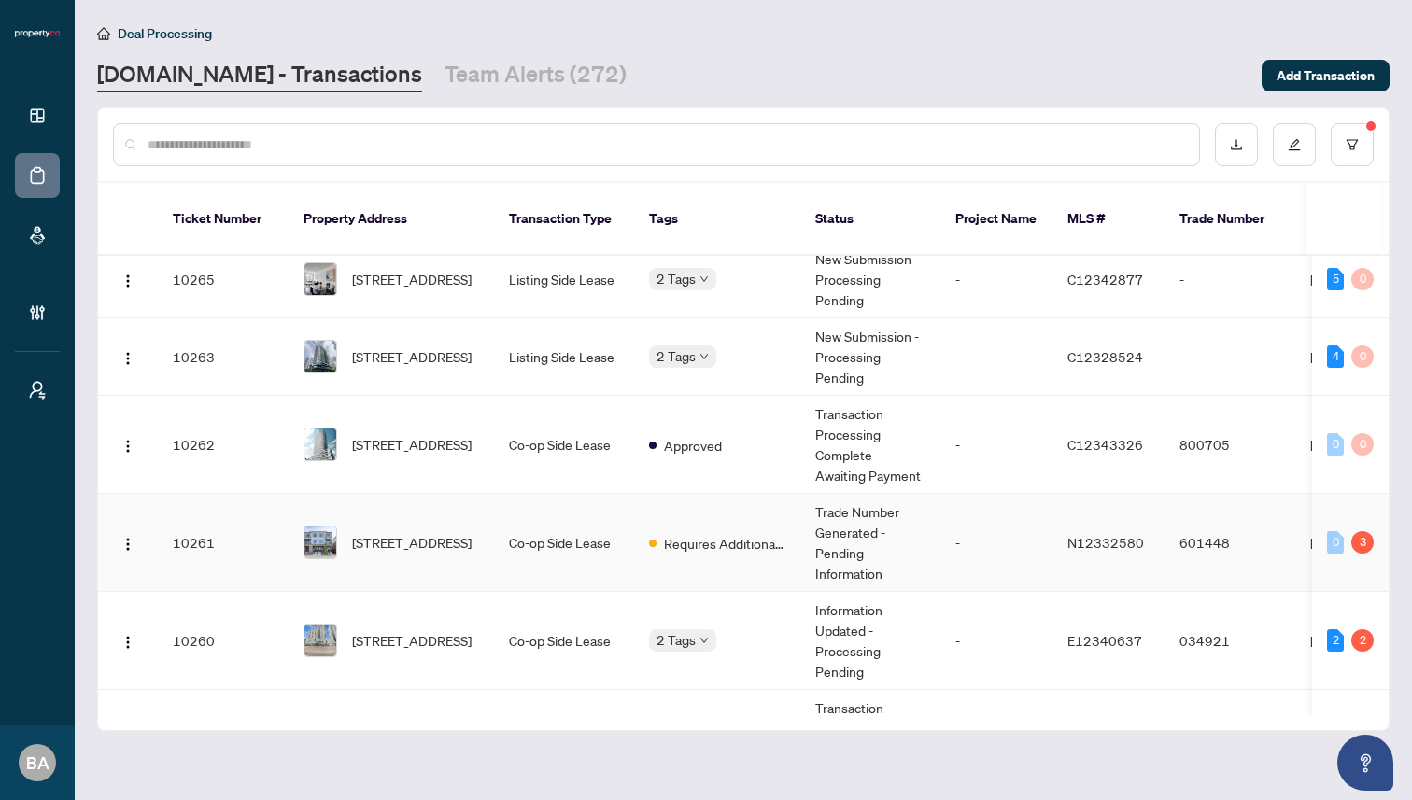
scroll to position [531, 0]
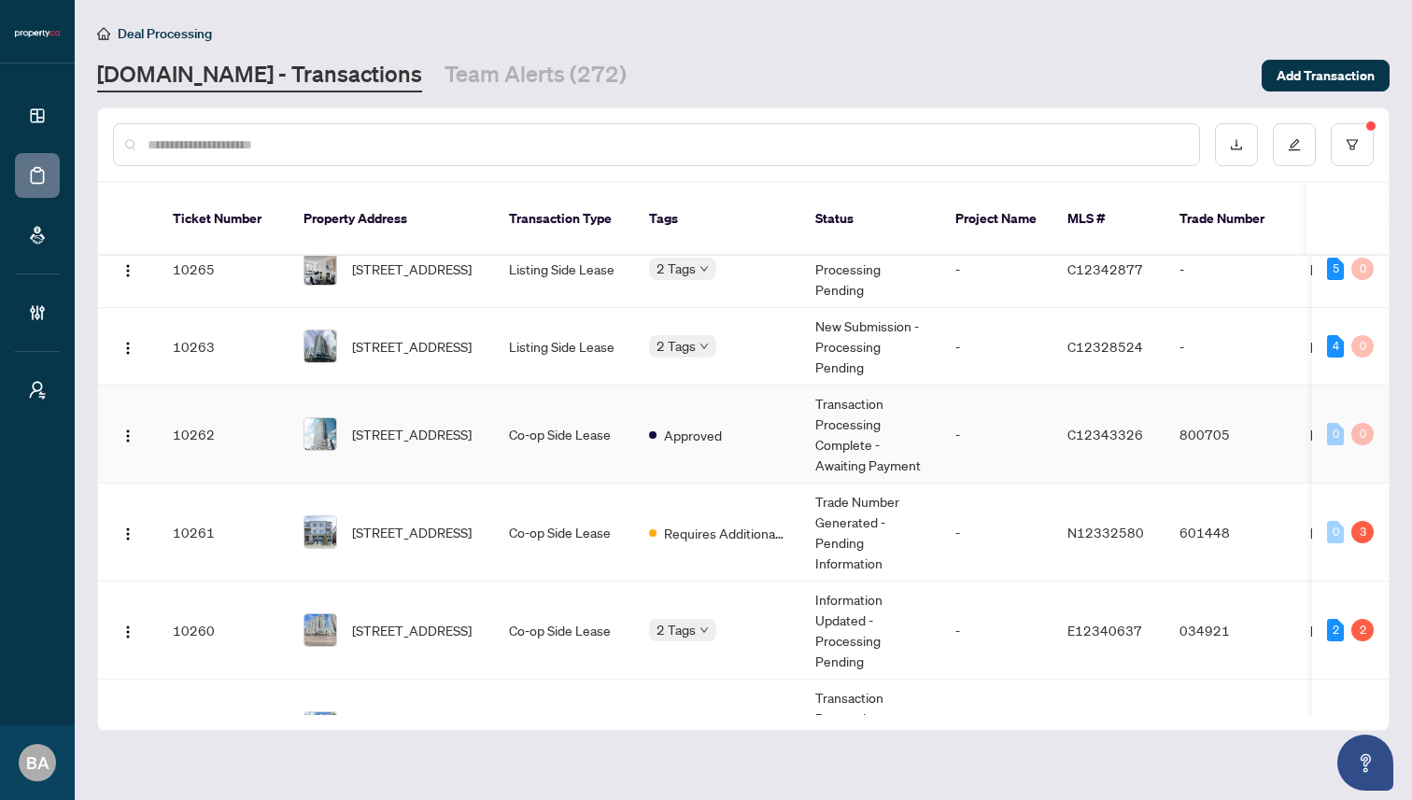
click at [244, 434] on td "10262" at bounding box center [223, 435] width 131 height 98
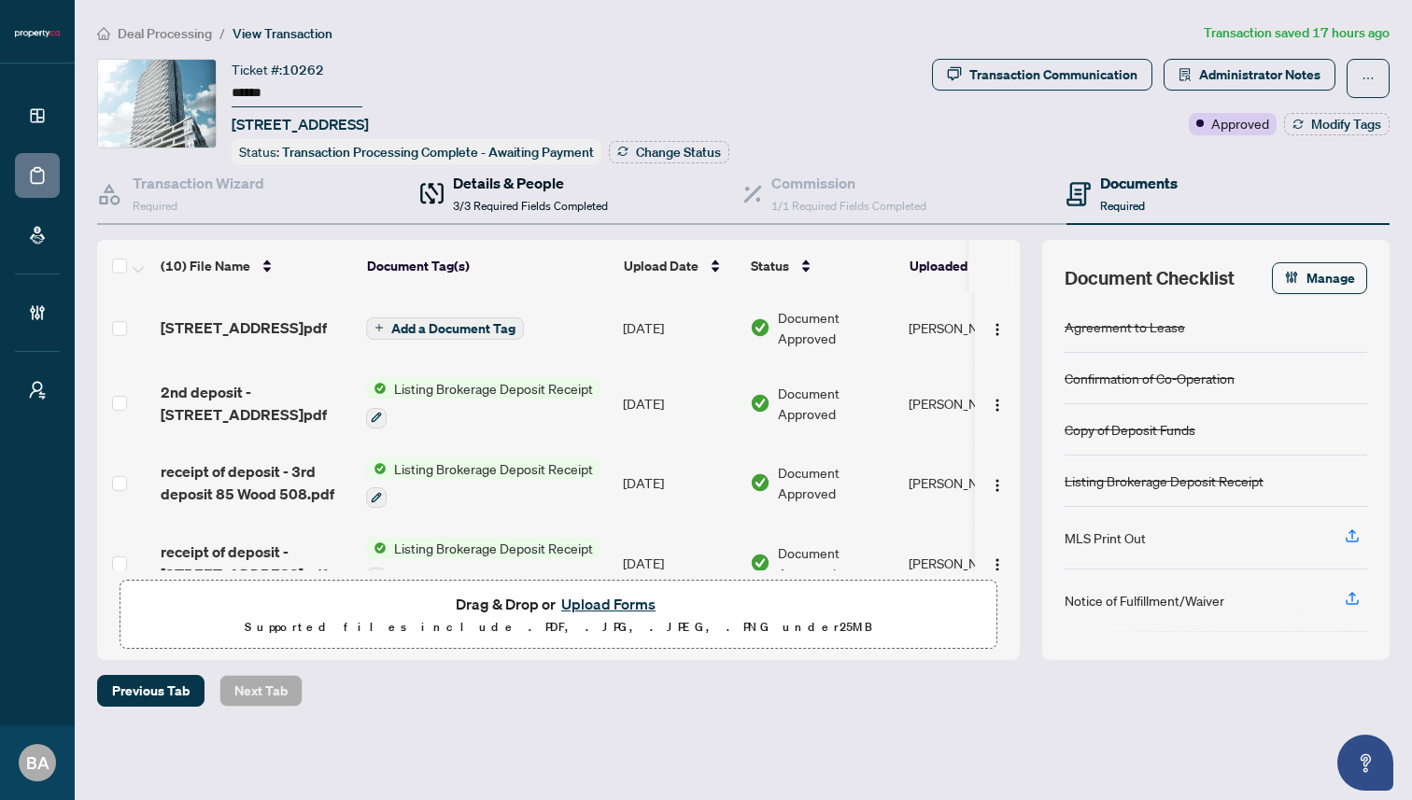
click at [523, 184] on h4 "Details & People" at bounding box center [530, 183] width 155 height 22
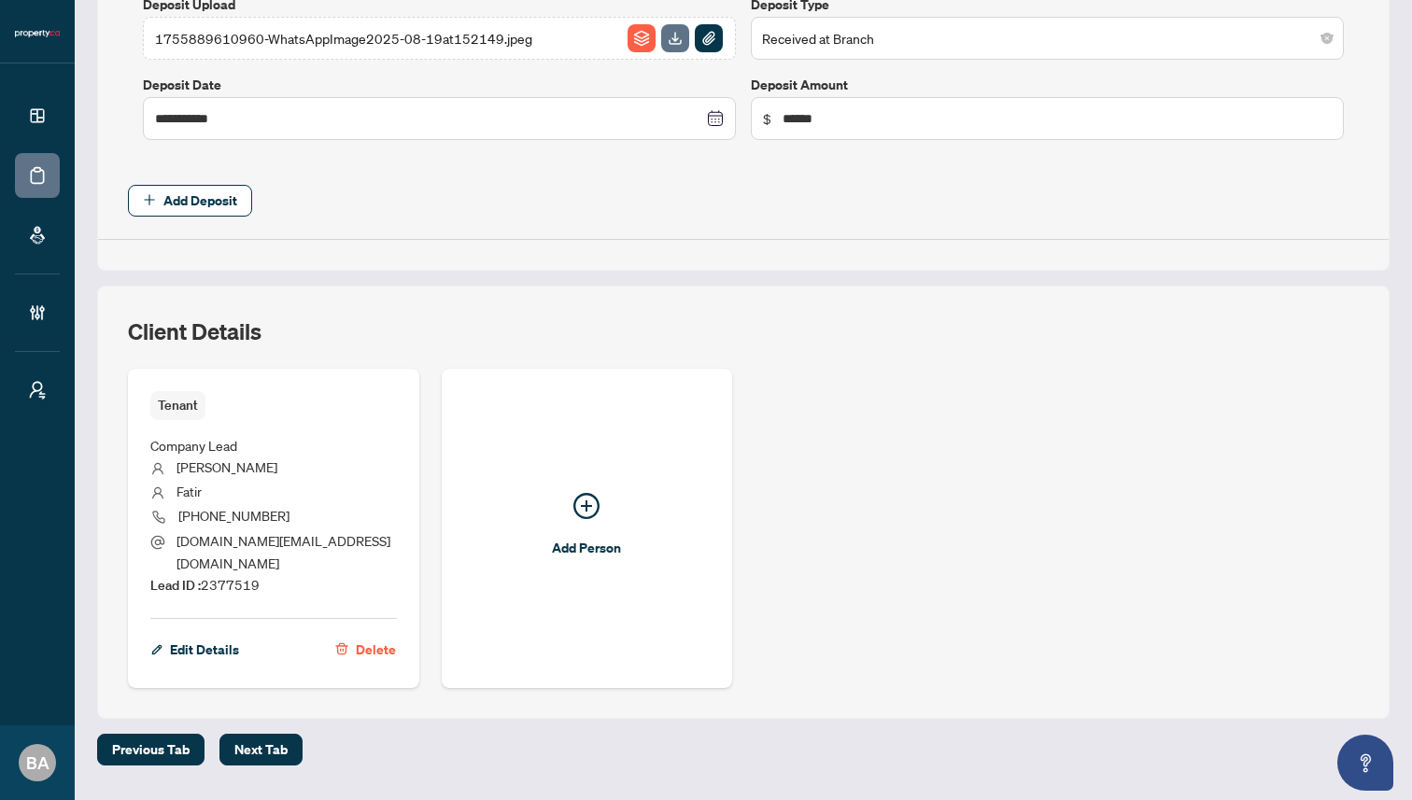
scroll to position [1336, 0]
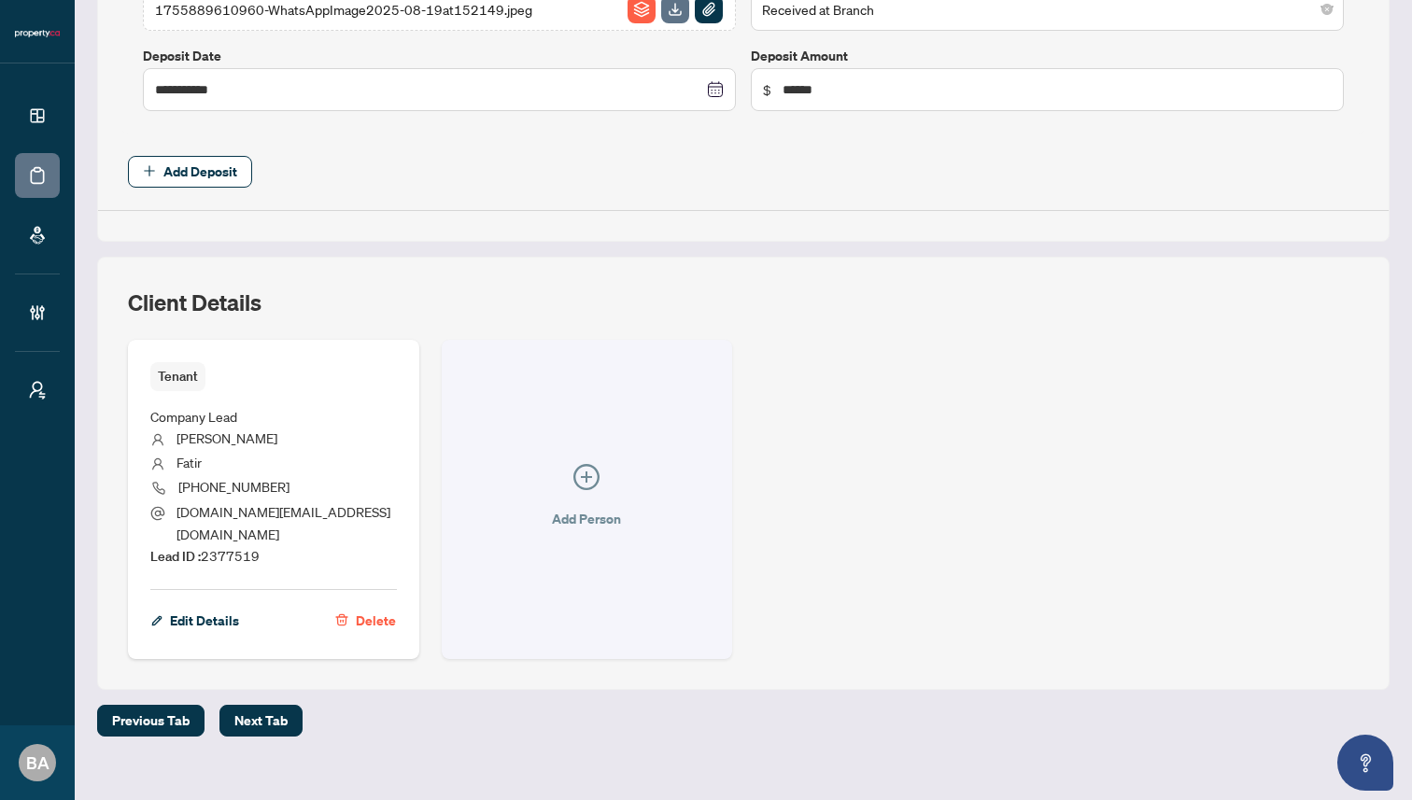
click at [588, 464] on icon "plus-circle" at bounding box center [586, 477] width 26 height 26
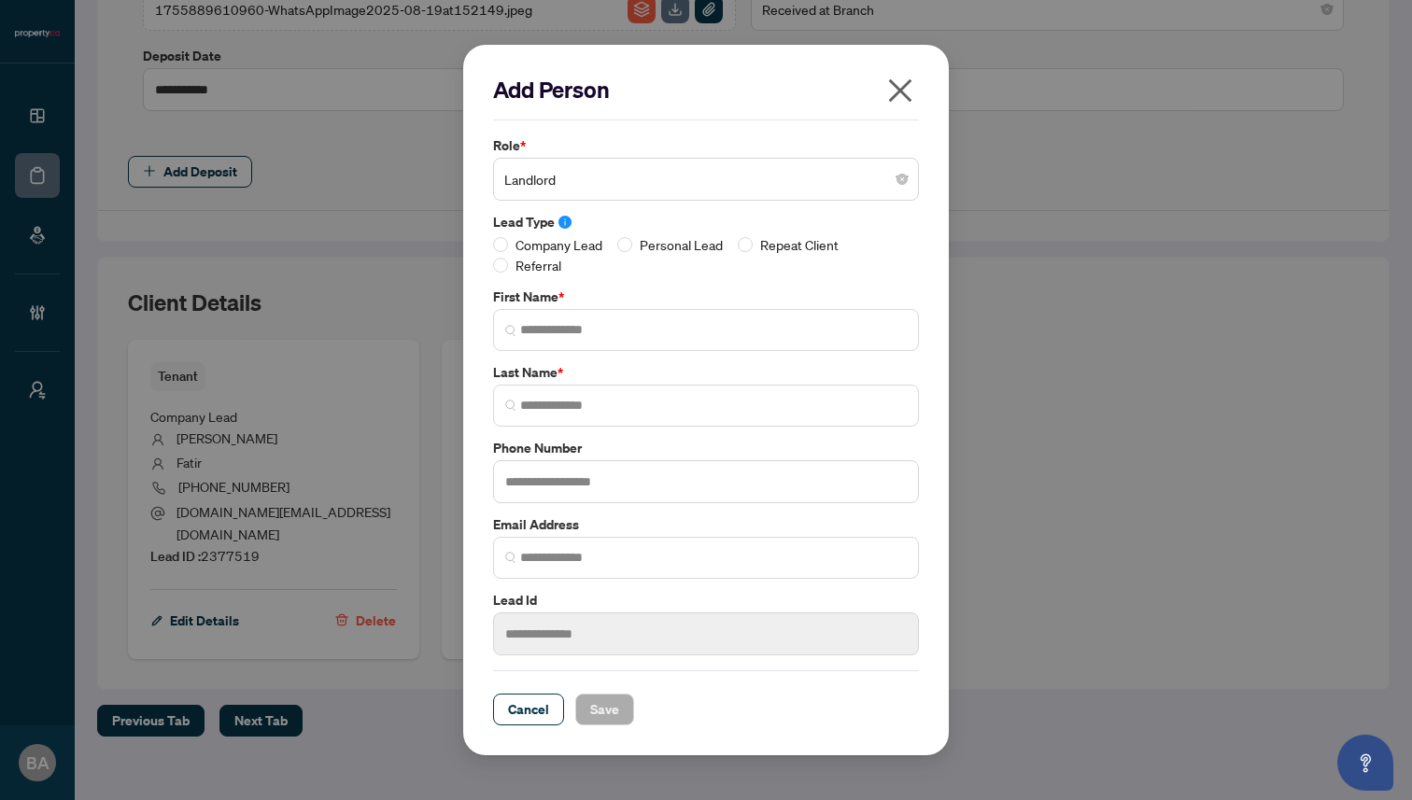
click at [888, 98] on icon "close" at bounding box center [900, 91] width 30 height 30
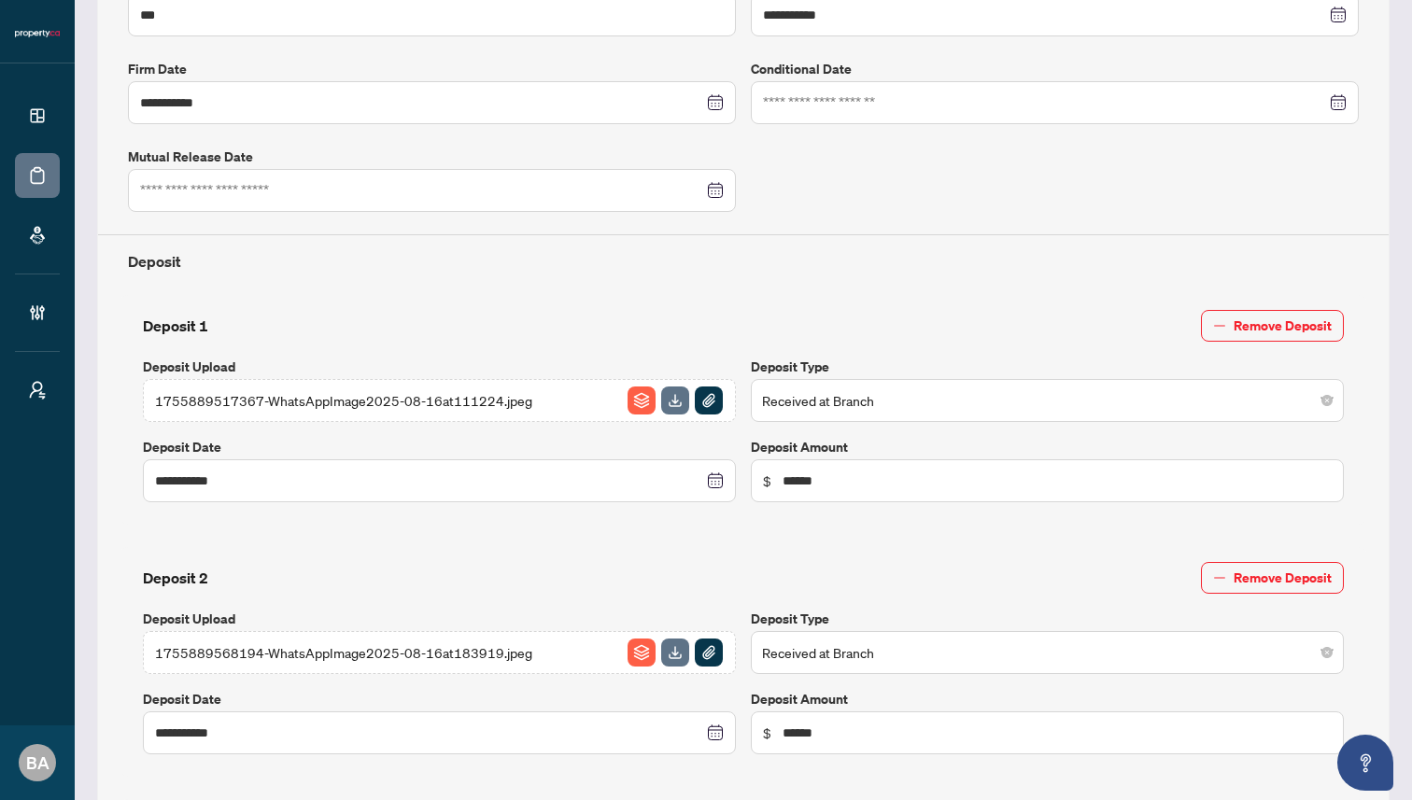
scroll to position [0, 0]
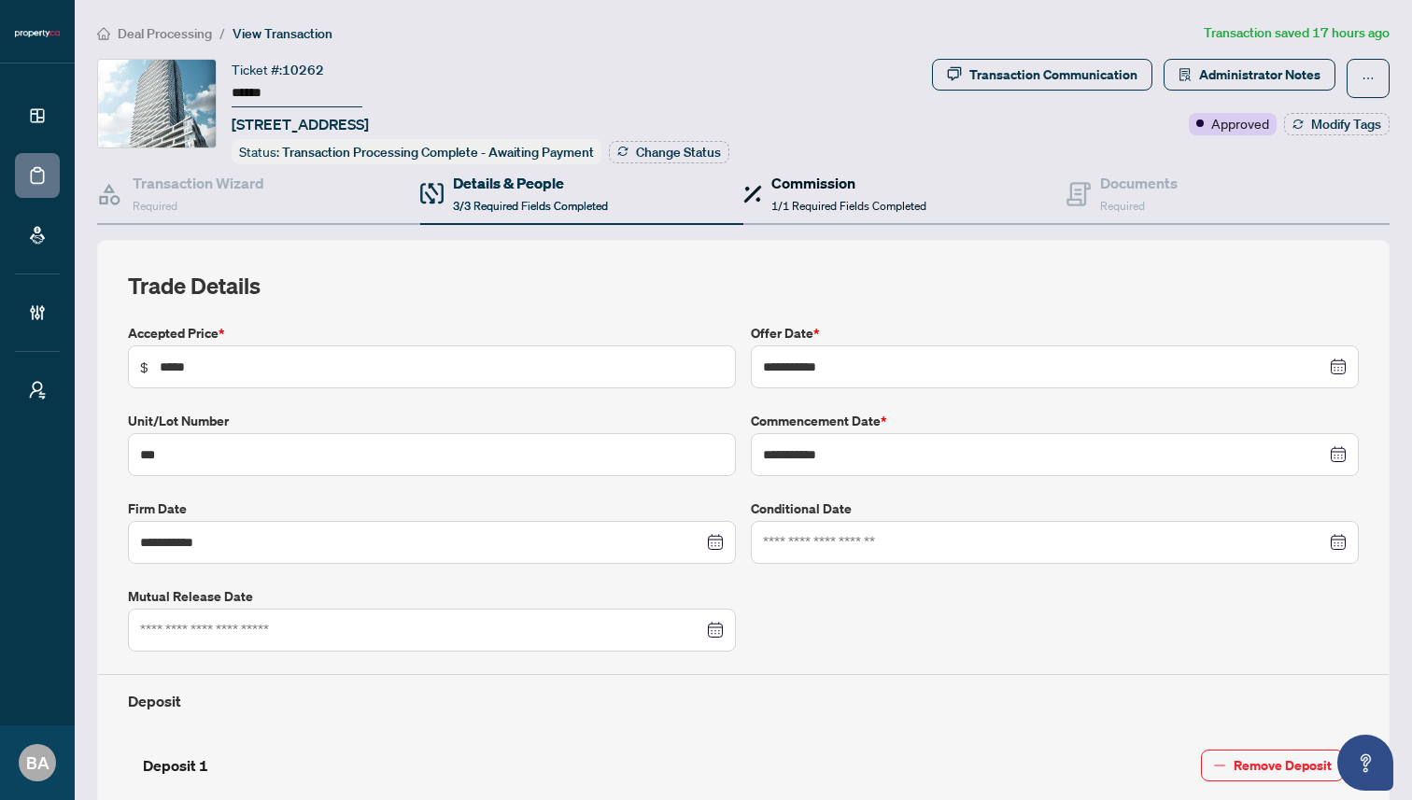
click at [864, 201] on span "1/1 Required Fields Completed" at bounding box center [848, 206] width 155 height 14
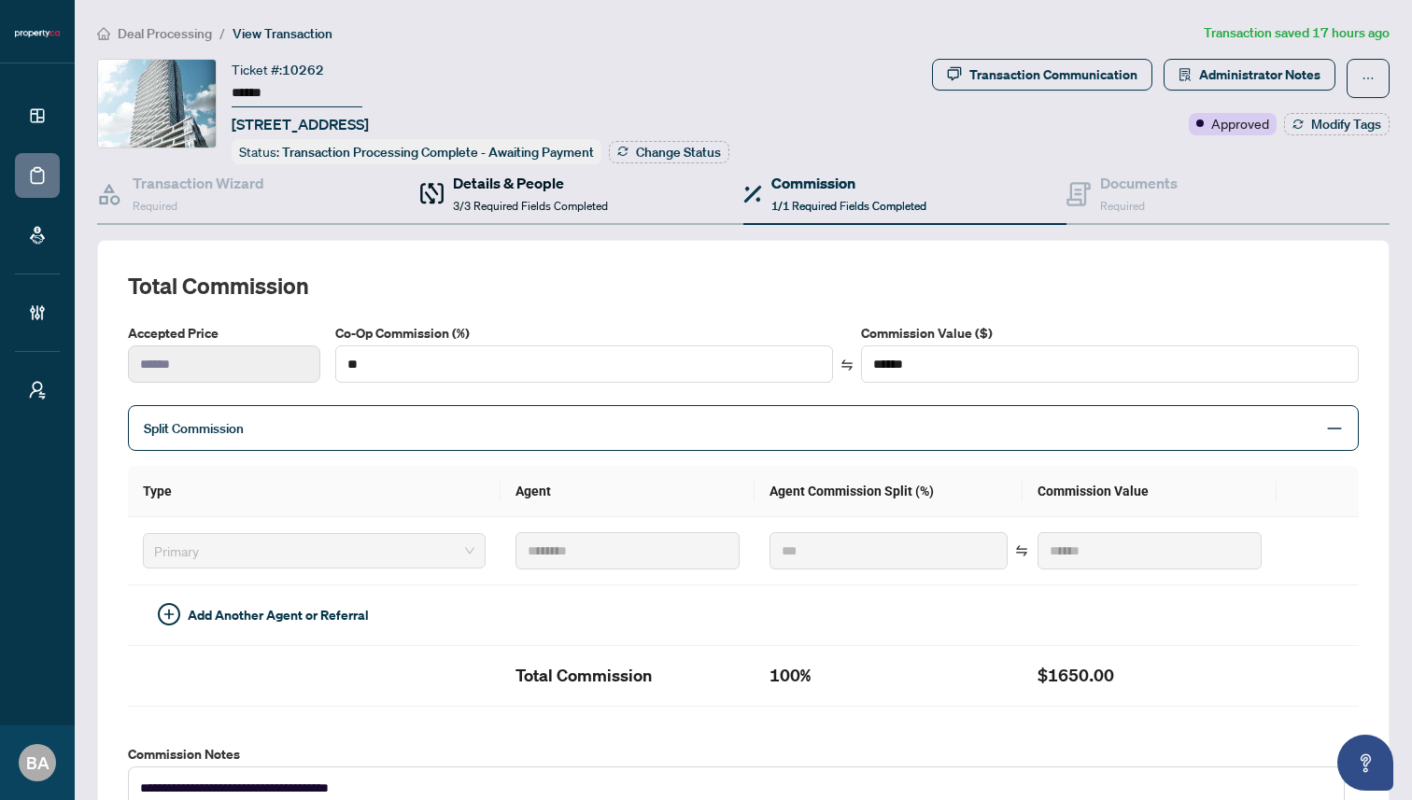
click at [529, 191] on div "Details & People 3/3 Required Fields Completed" at bounding box center [530, 194] width 155 height 44
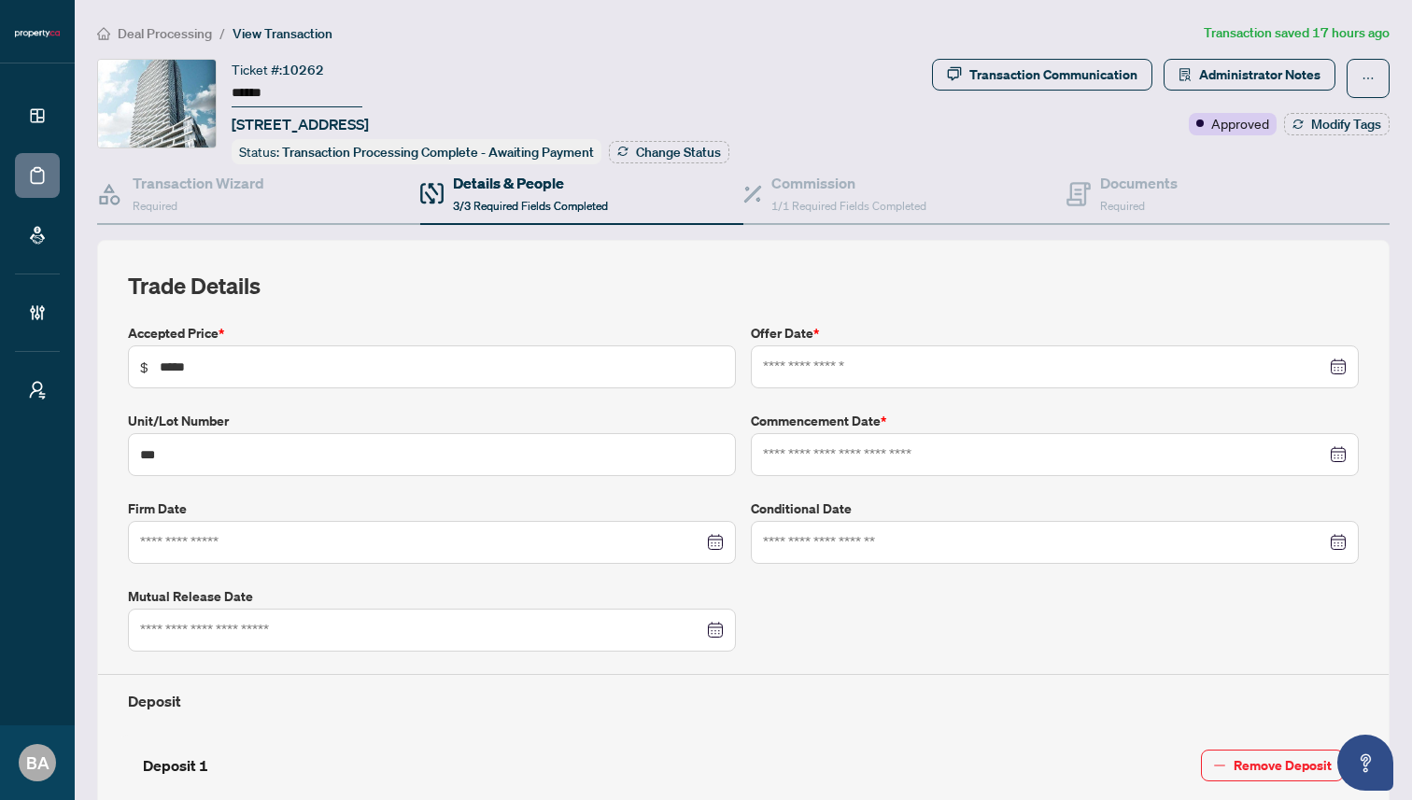
type input "**********"
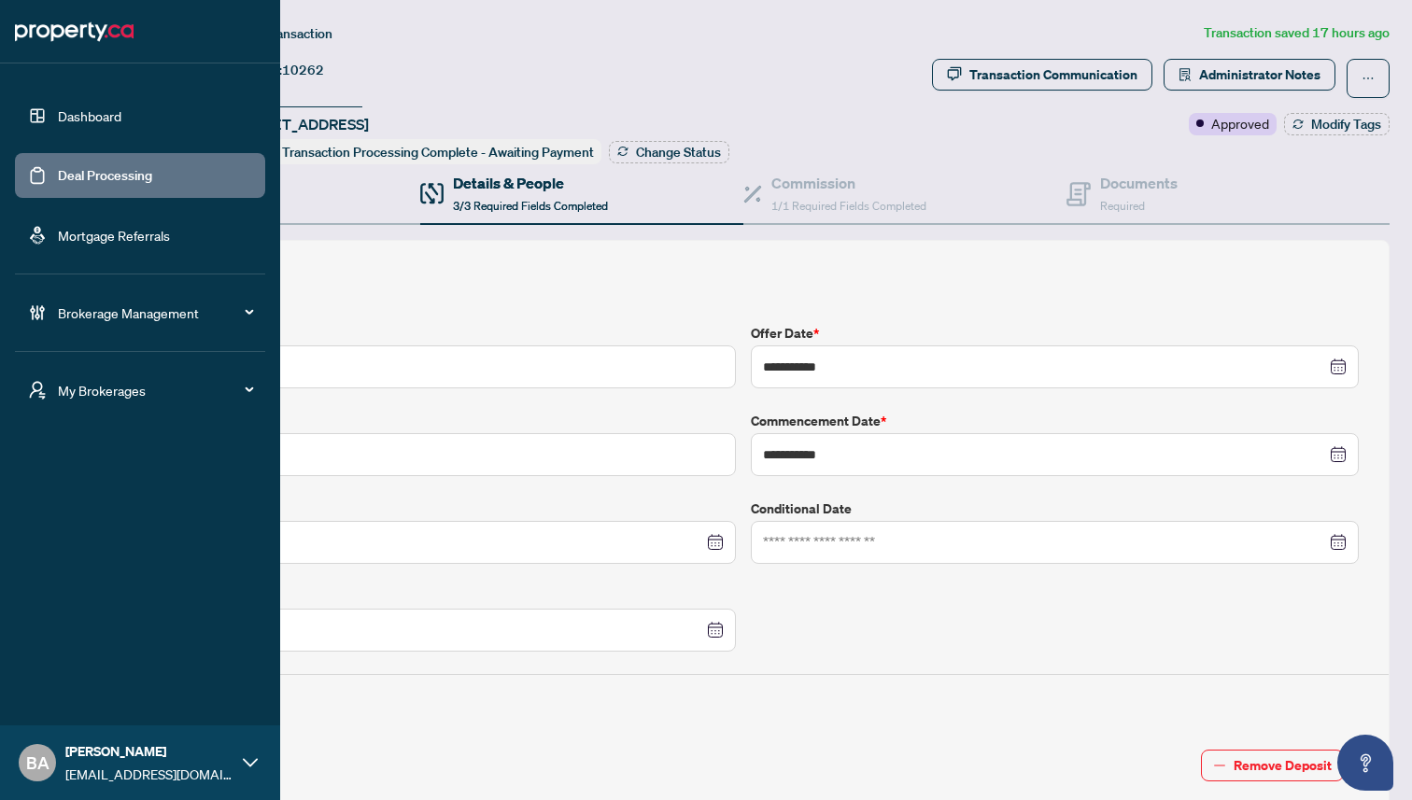
click at [97, 169] on link "Deal Processing" at bounding box center [105, 175] width 94 height 17
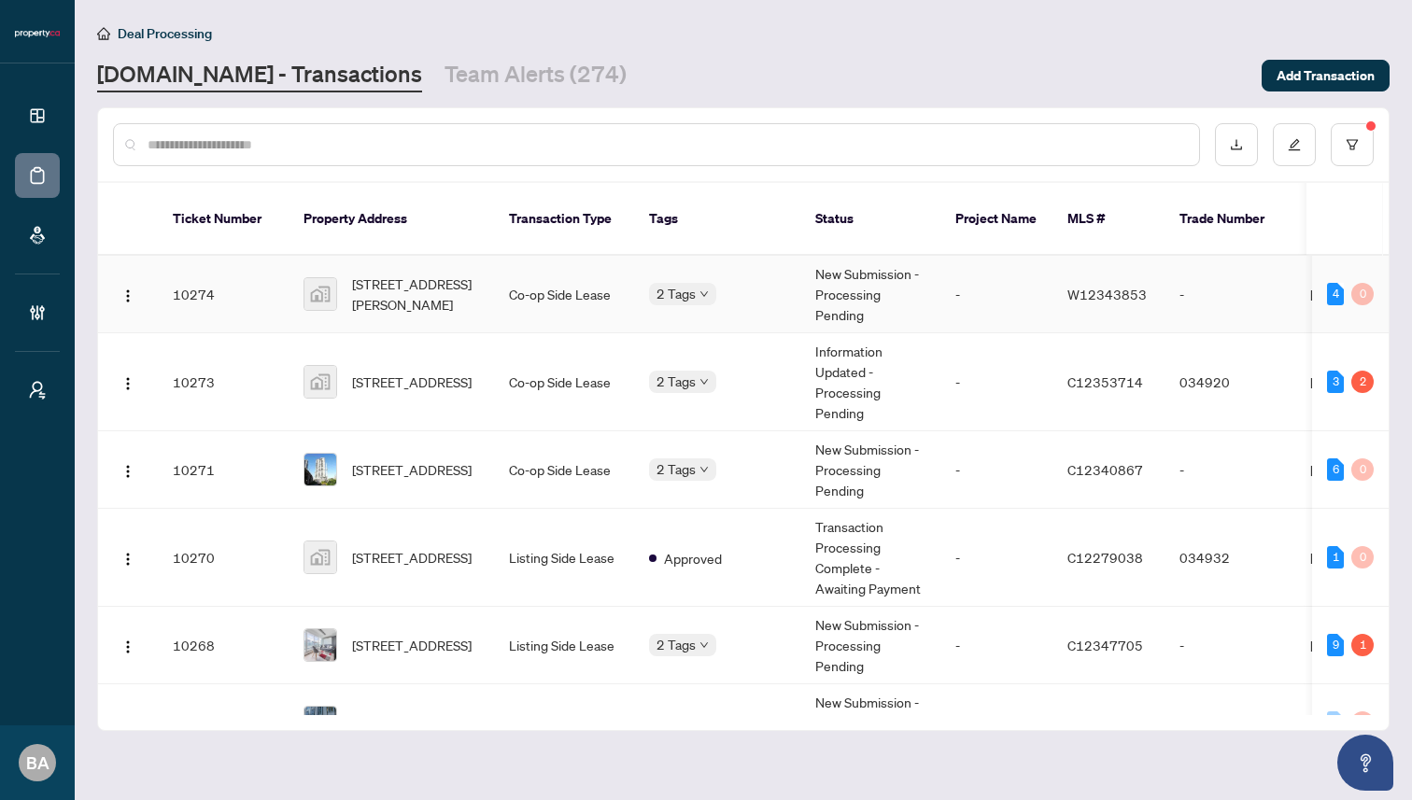
click at [254, 290] on td "10274" at bounding box center [223, 295] width 131 height 78
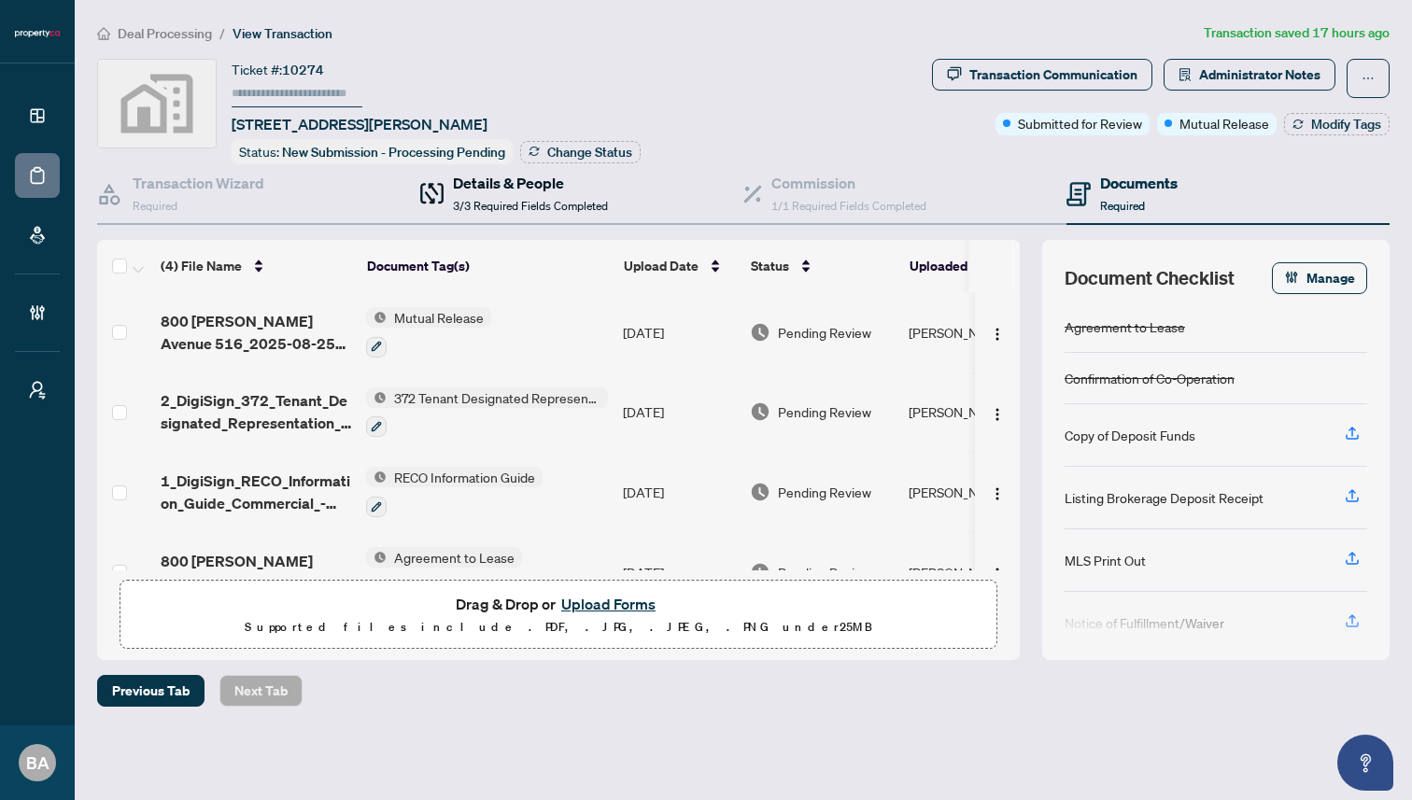
click at [483, 199] on span "3/3 Required Fields Completed" at bounding box center [530, 206] width 155 height 14
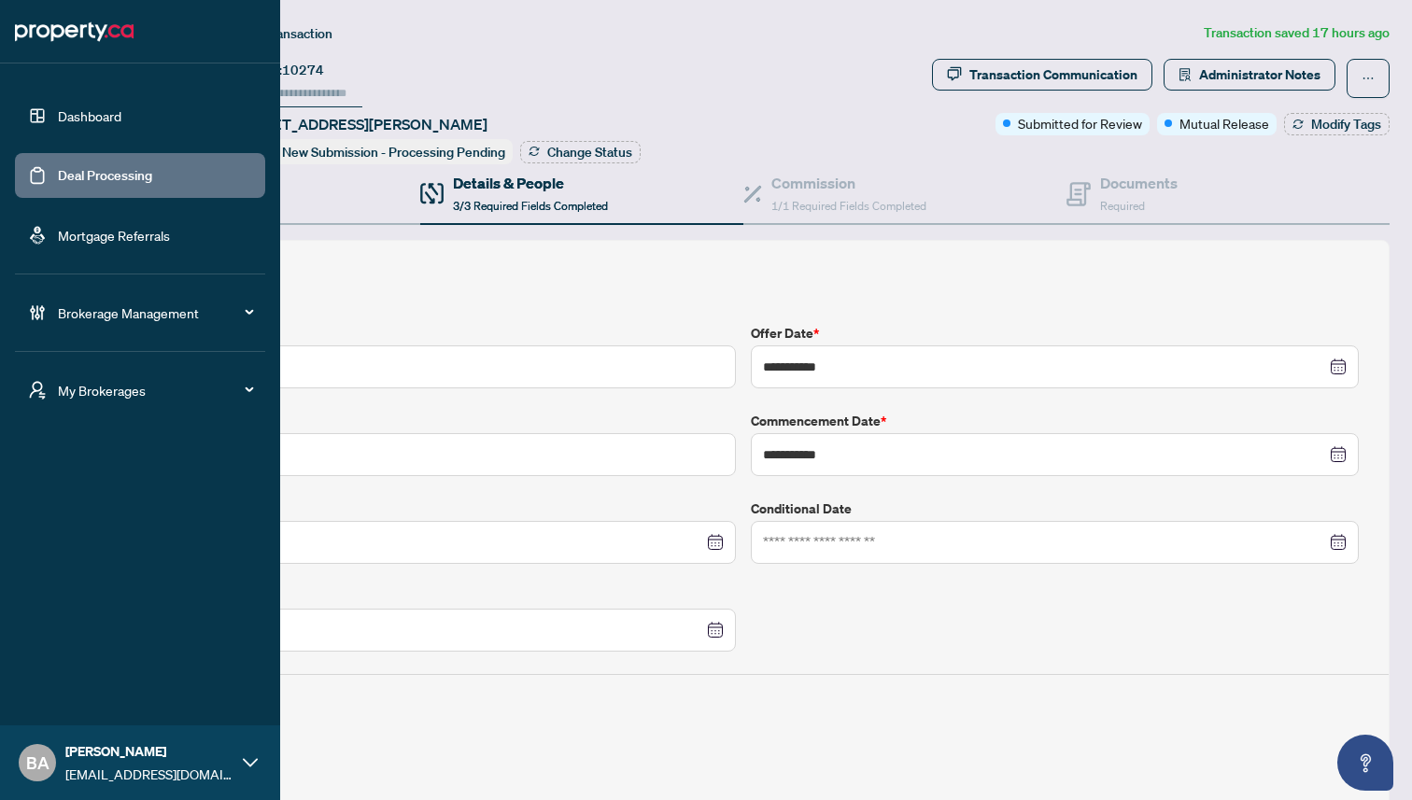
click at [116, 175] on link "Deal Processing" at bounding box center [105, 175] width 94 height 17
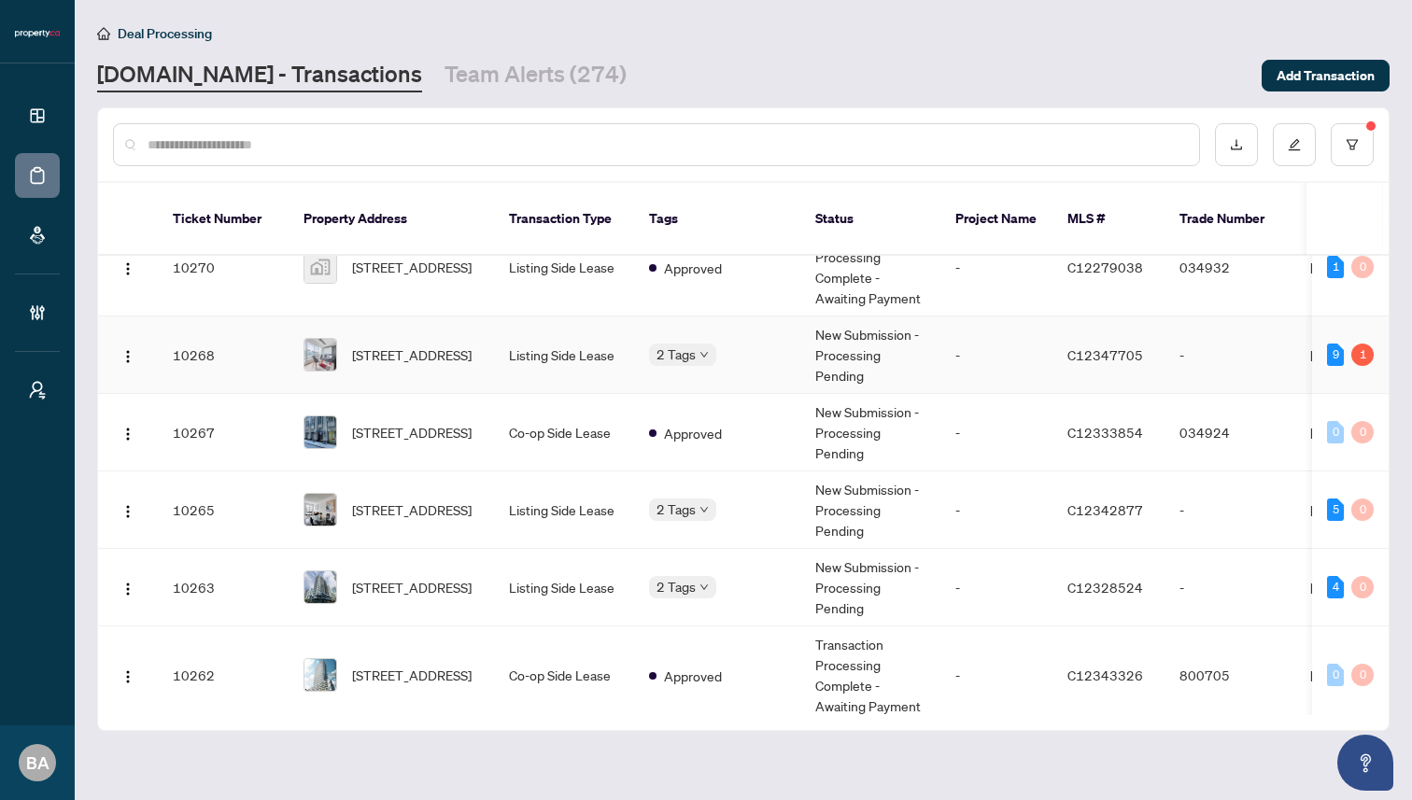
scroll to position [305, 0]
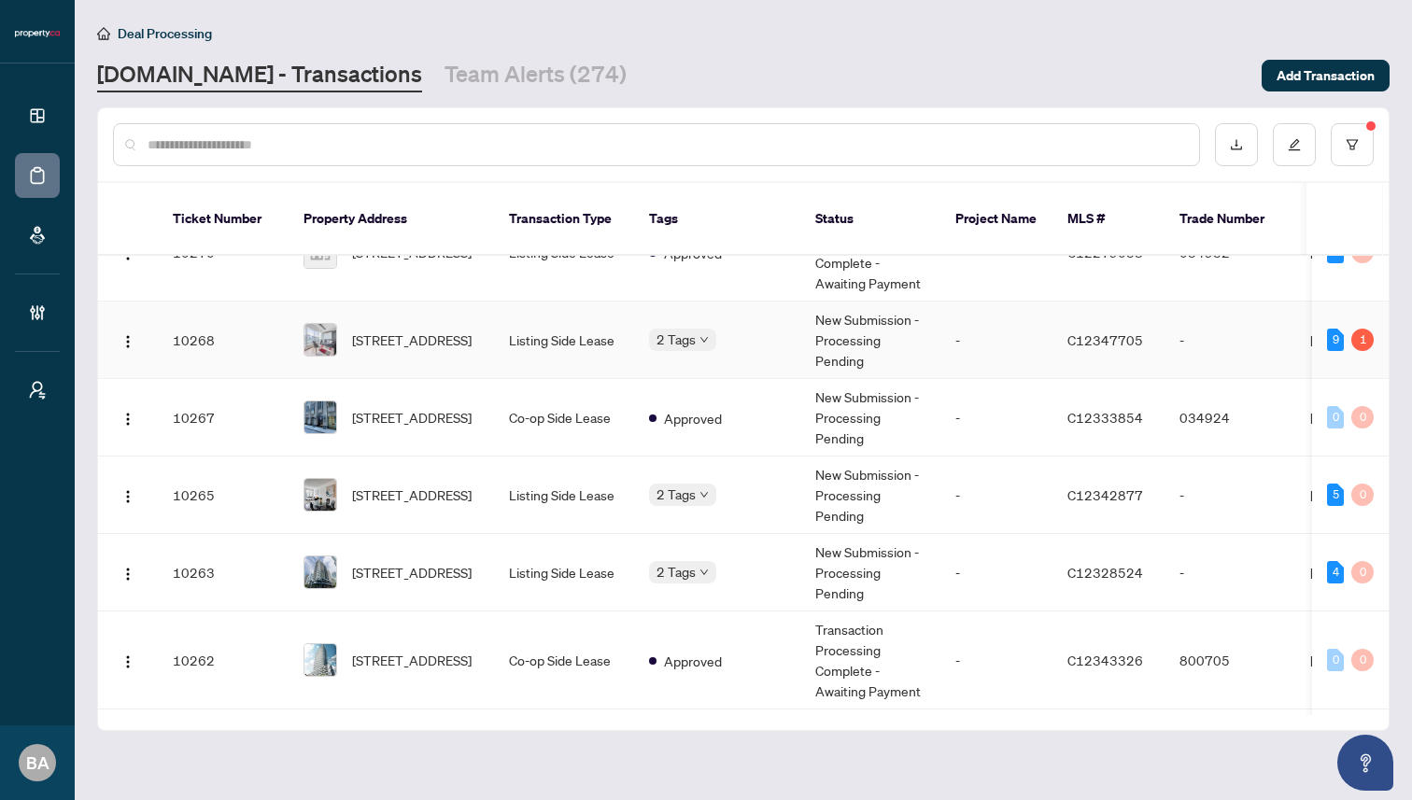
click at [250, 346] on td "10268" at bounding box center [223, 341] width 131 height 78
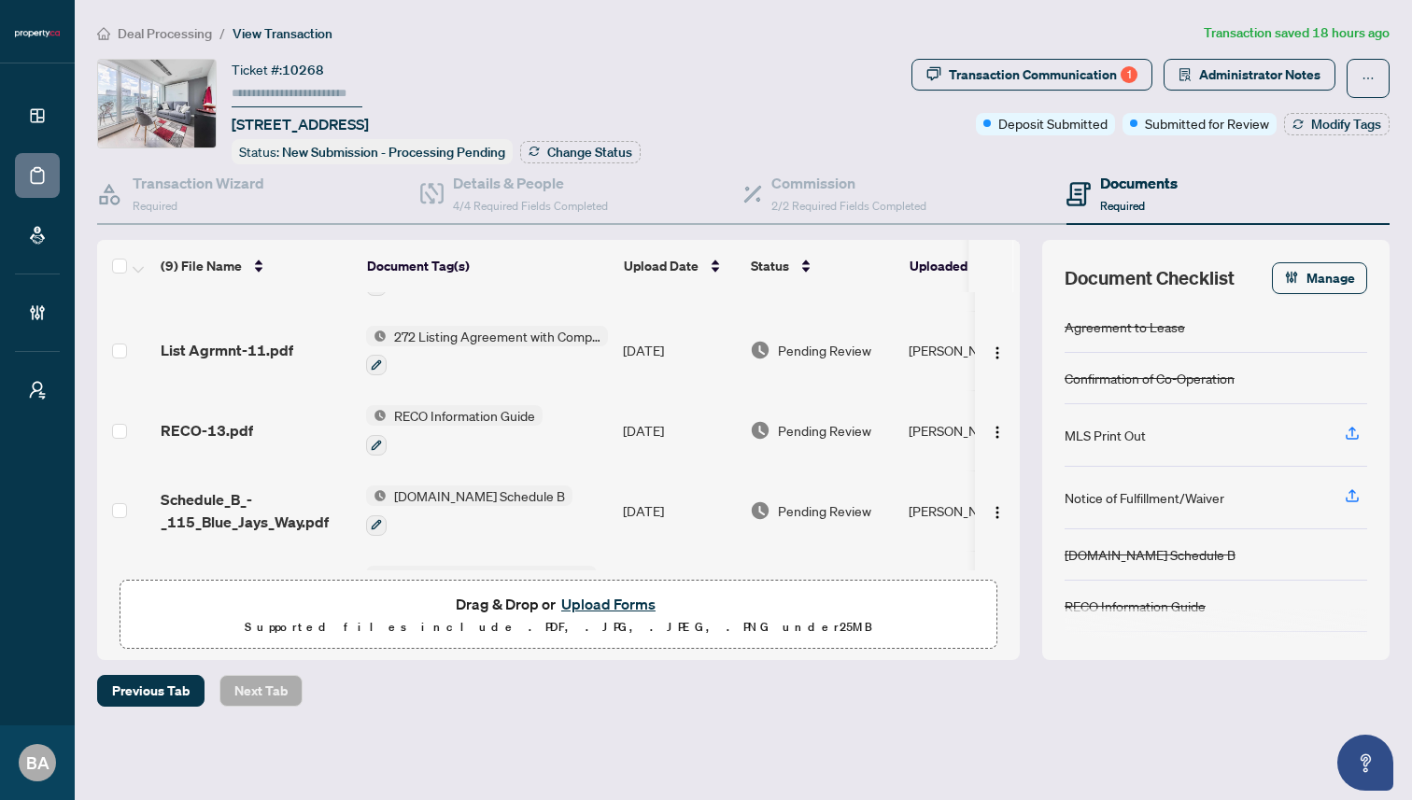
scroll to position [134, 0]
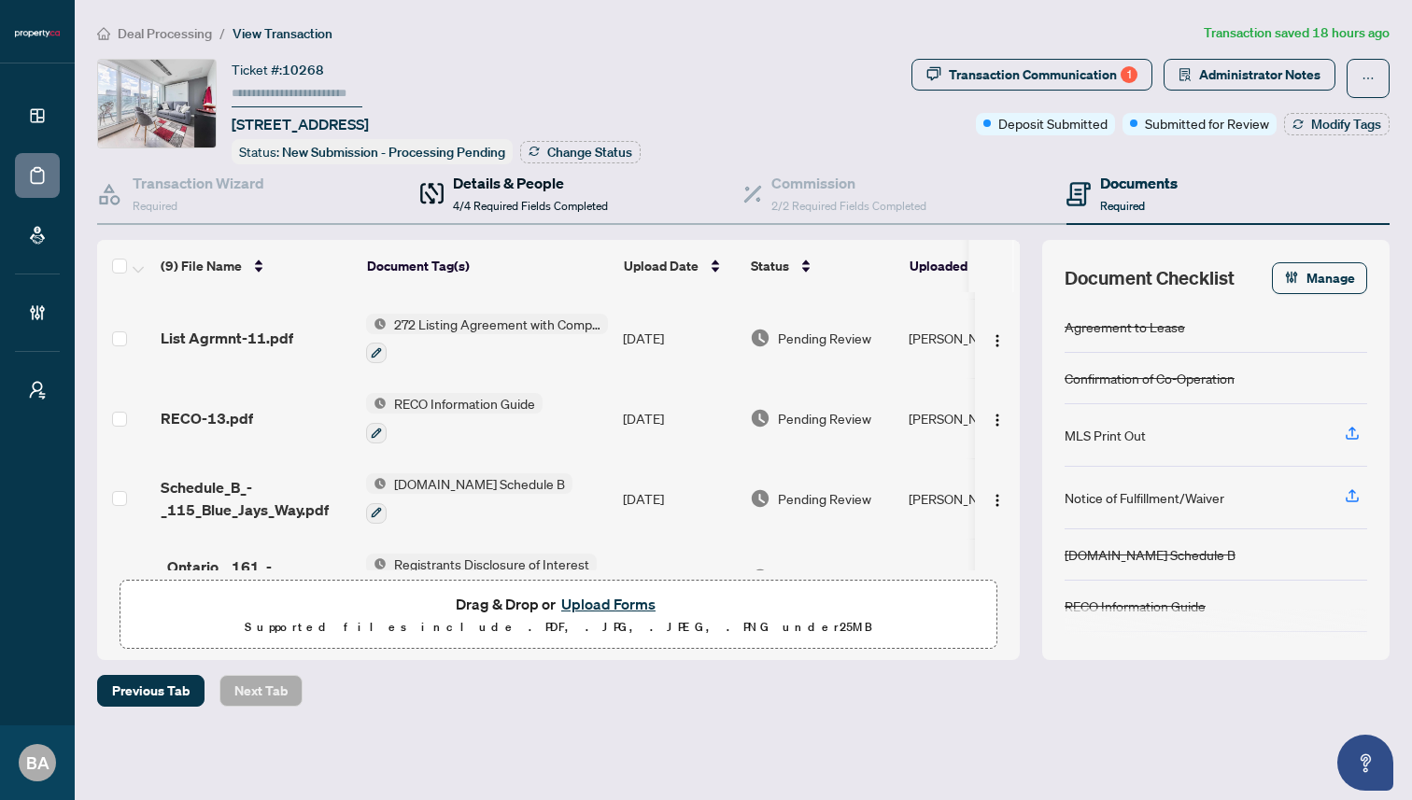
click at [486, 181] on h4 "Details & People" at bounding box center [530, 183] width 155 height 22
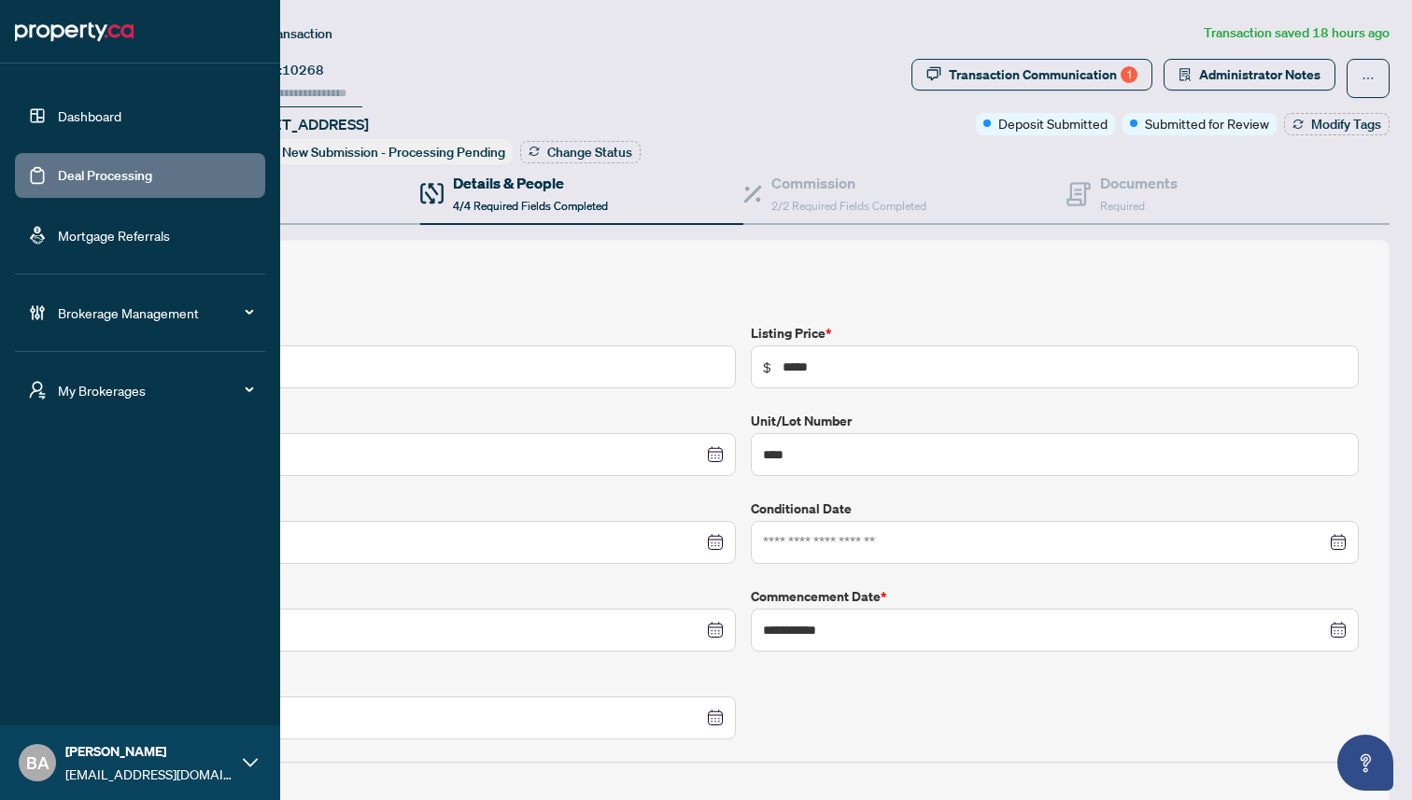
click at [58, 167] on link "Deal Processing" at bounding box center [105, 175] width 94 height 17
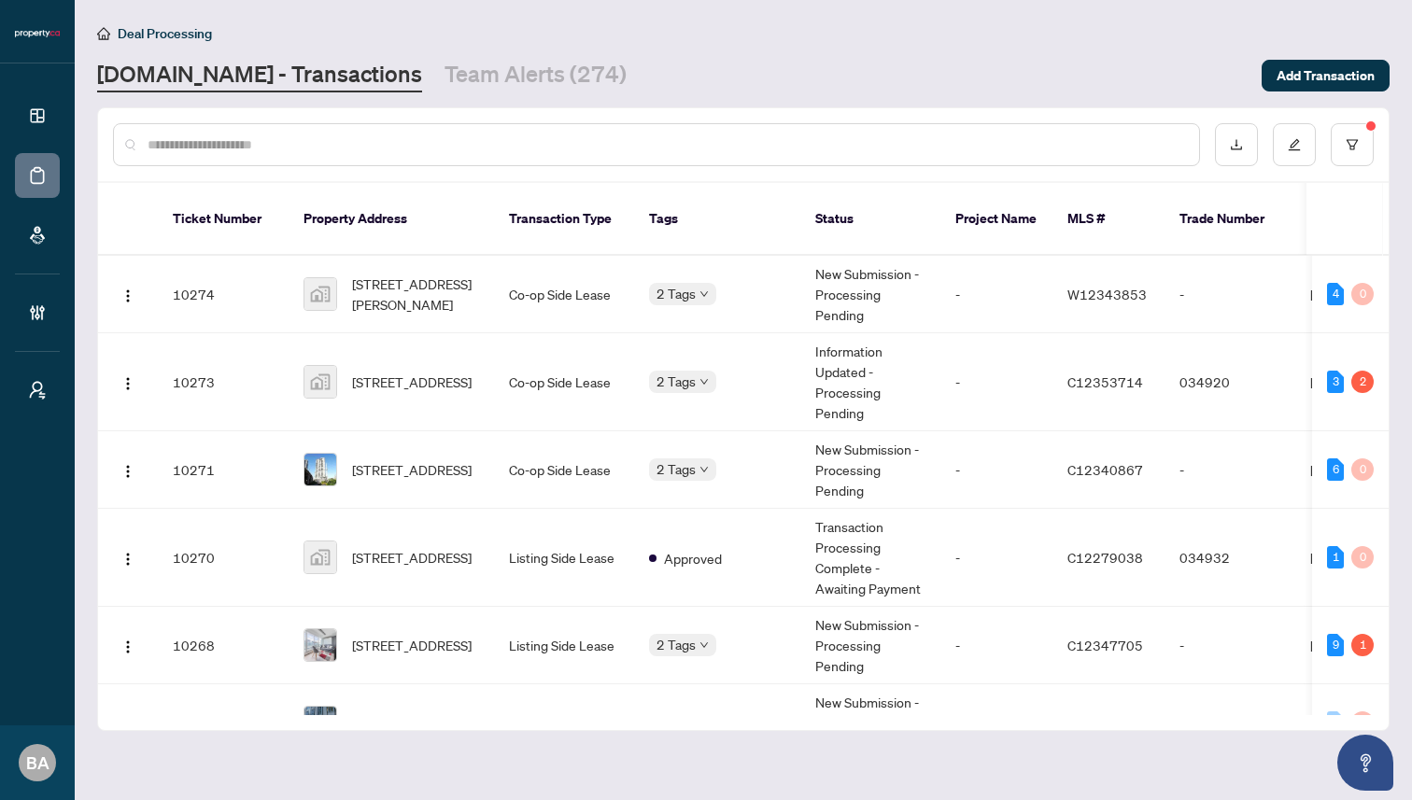
click at [353, 136] on input "text" at bounding box center [666, 144] width 1037 height 21
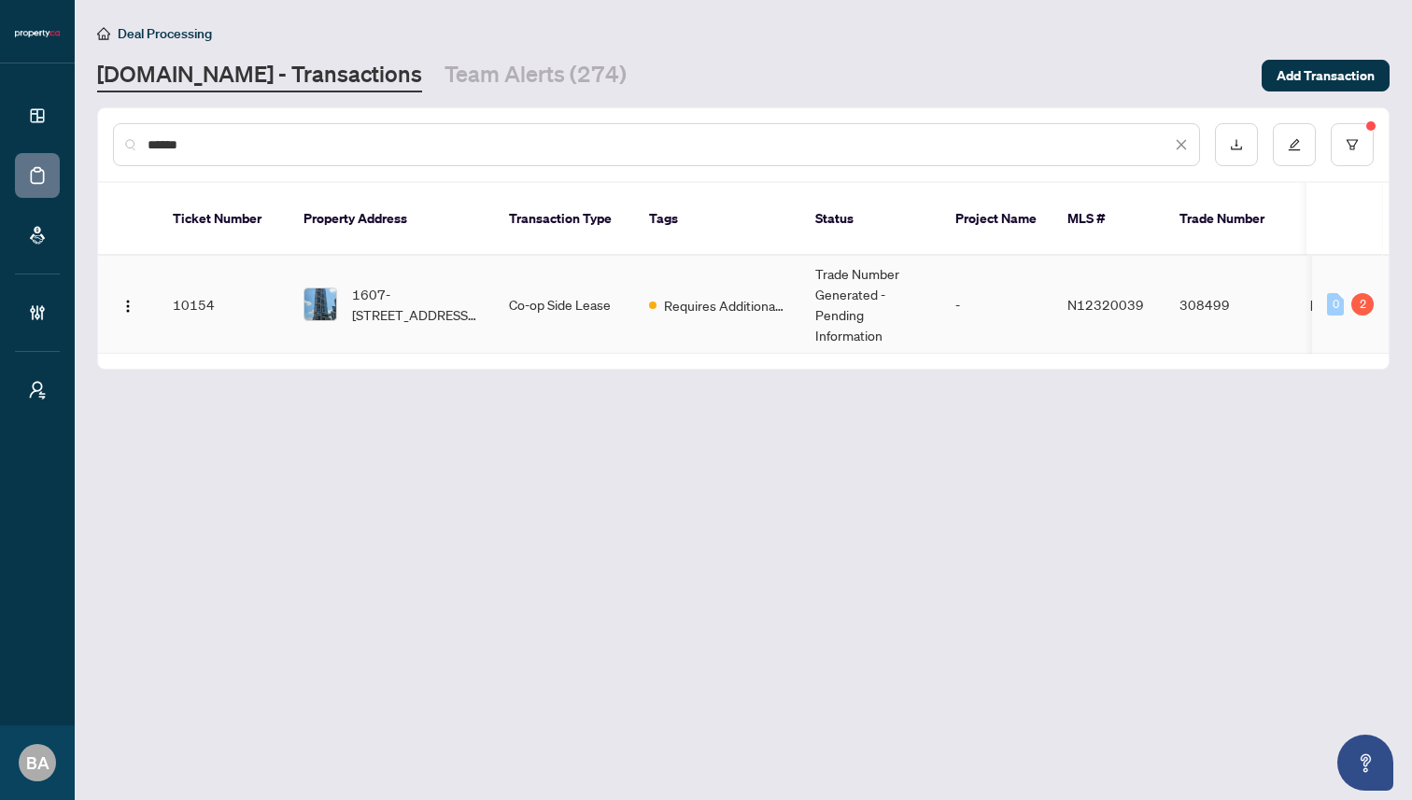
type input "******"
click at [255, 304] on td "10154" at bounding box center [223, 305] width 131 height 98
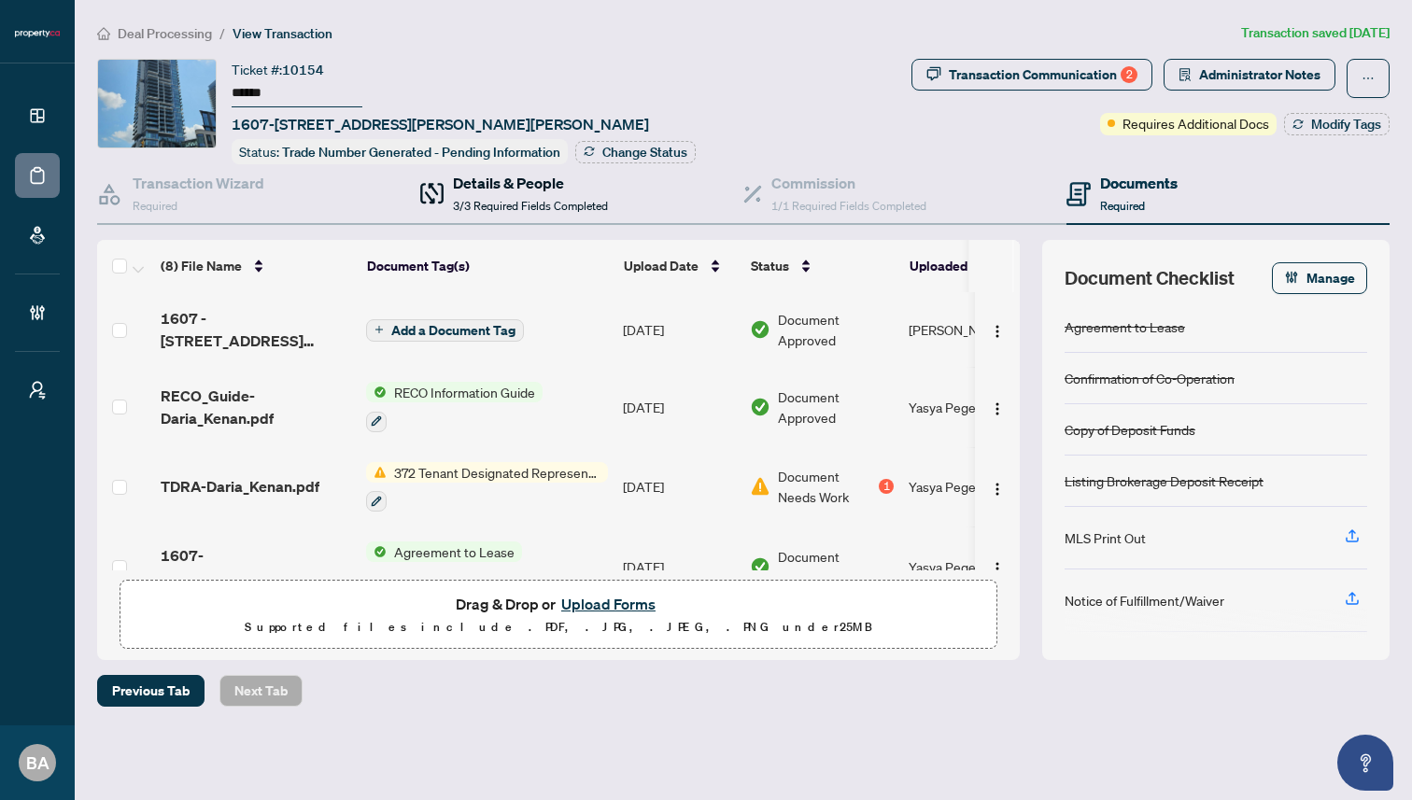
click at [506, 177] on h4 "Details & People" at bounding box center [530, 183] width 155 height 22
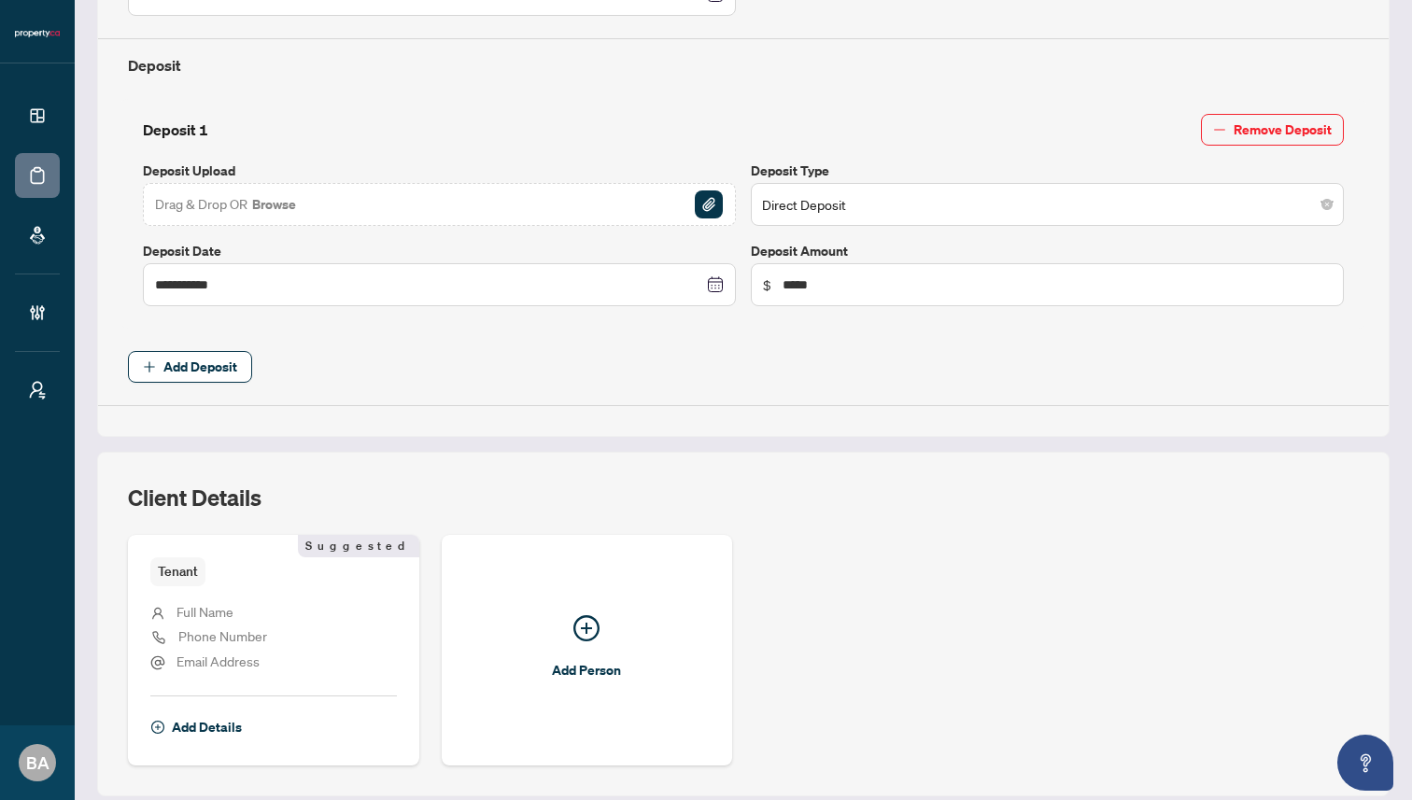
scroll to position [764, 0]
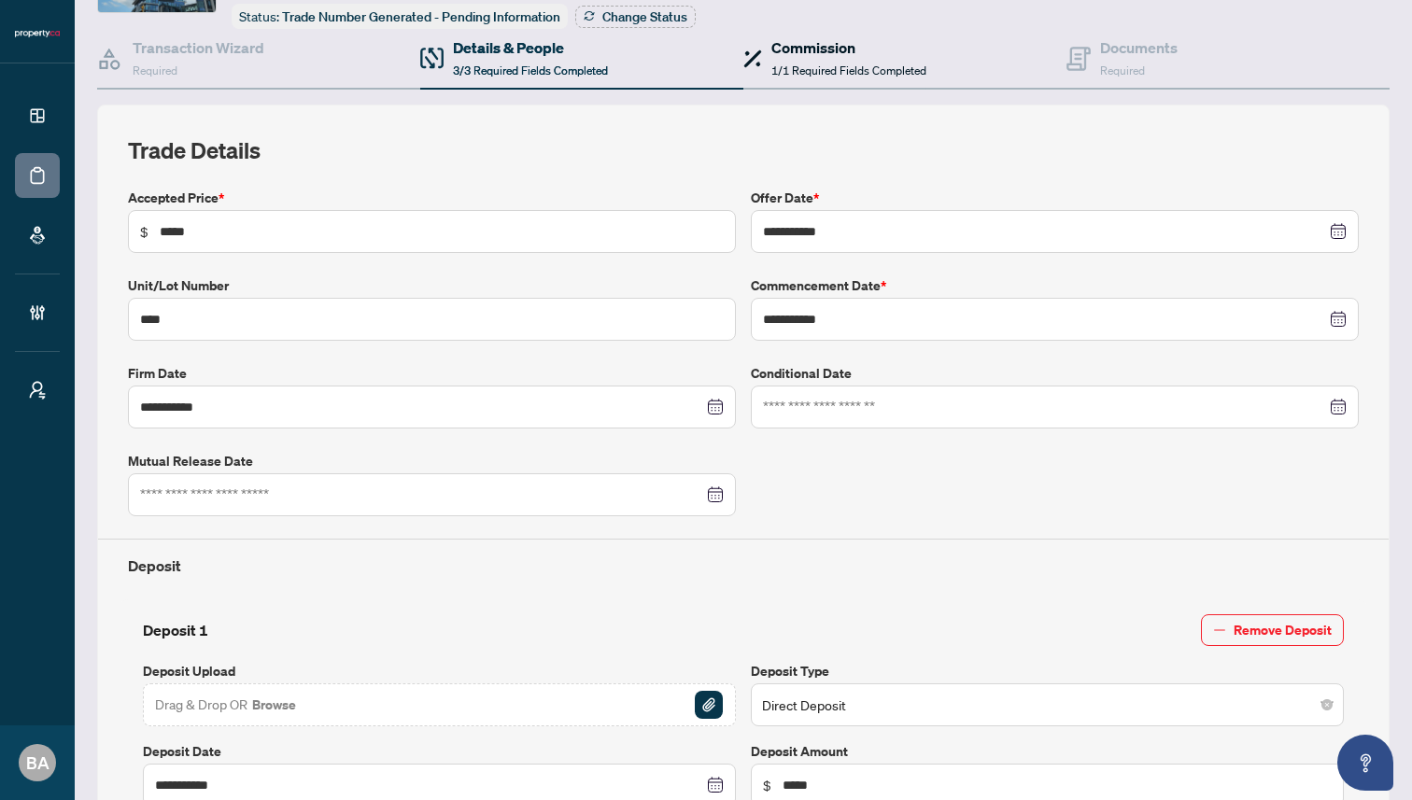
click at [784, 67] on span "1/1 Required Fields Completed" at bounding box center [848, 71] width 155 height 14
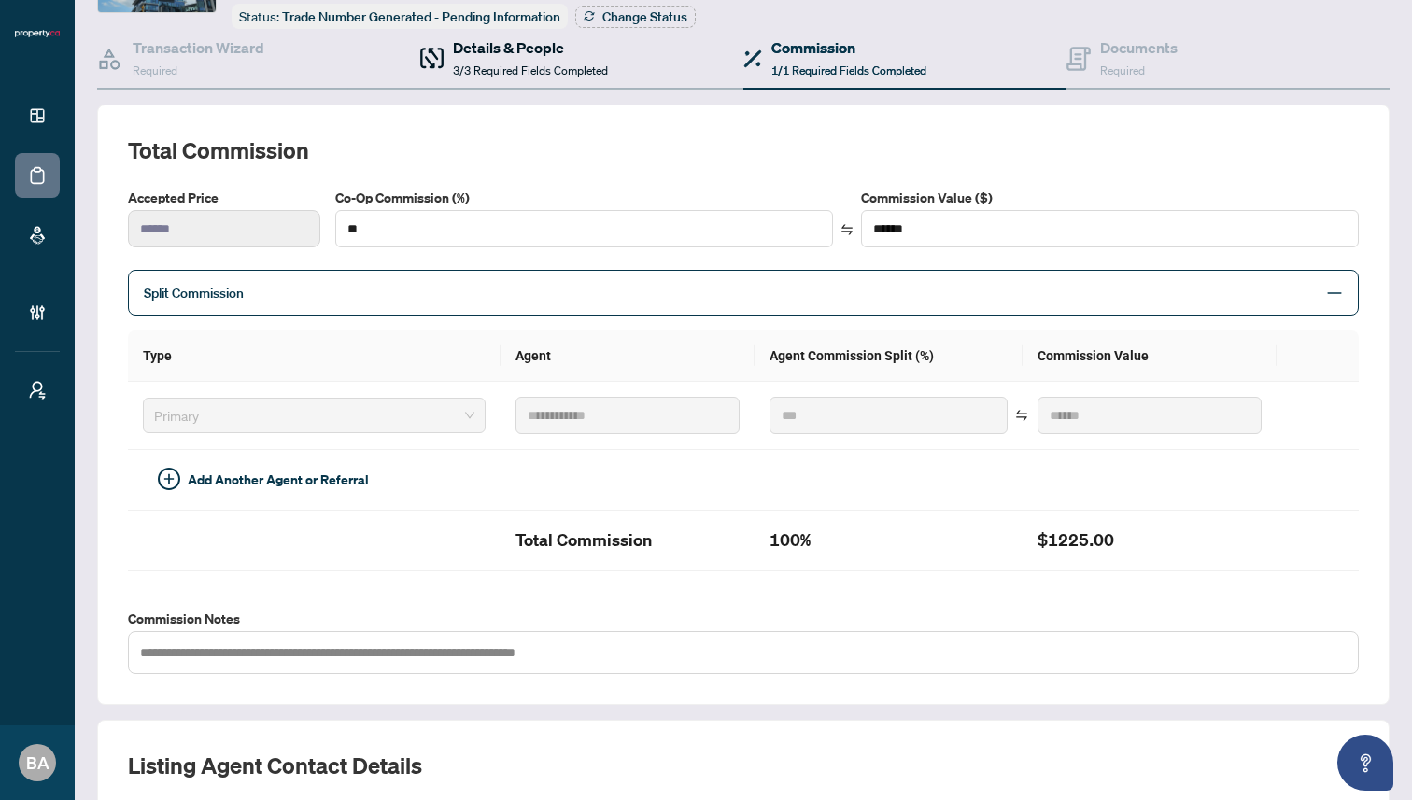
click at [506, 57] on div "Details & People 3/3 Required Fields Completed" at bounding box center [530, 58] width 155 height 44
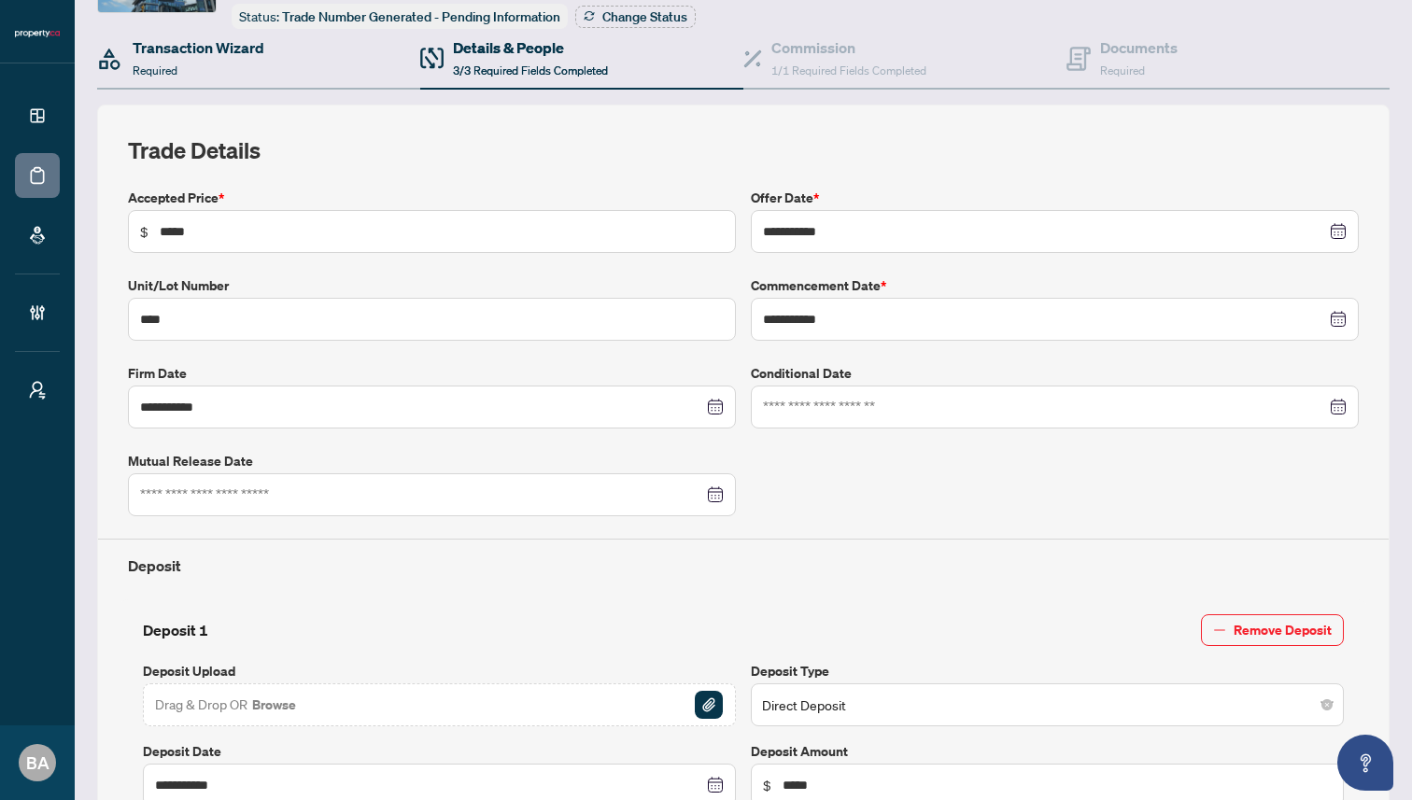
click at [209, 30] on div "Transaction Wizard Required" at bounding box center [258, 59] width 323 height 61
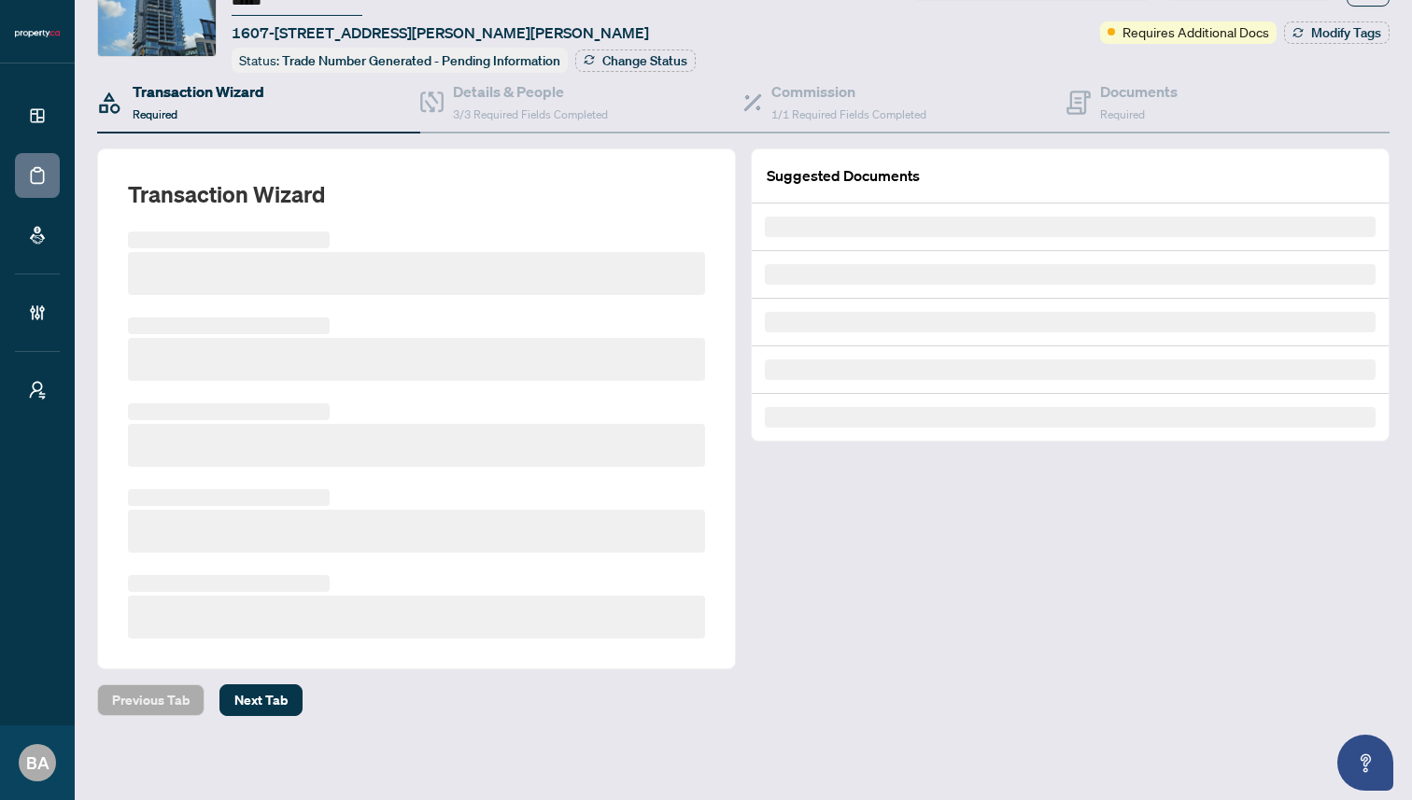
scroll to position [54, 0]
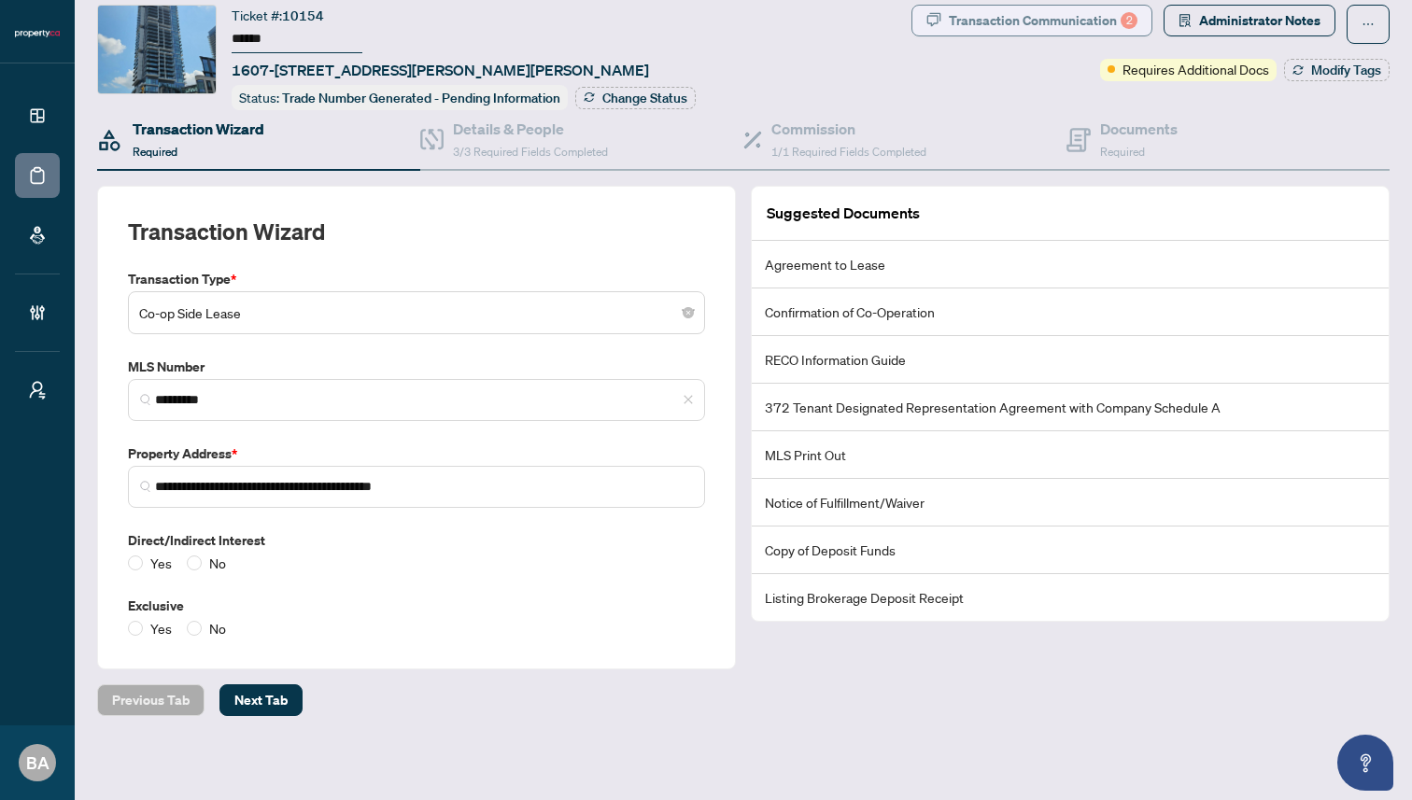
click at [1066, 17] on div "Transaction Communication 2" at bounding box center [1043, 21] width 189 height 30
type textarea "**********"
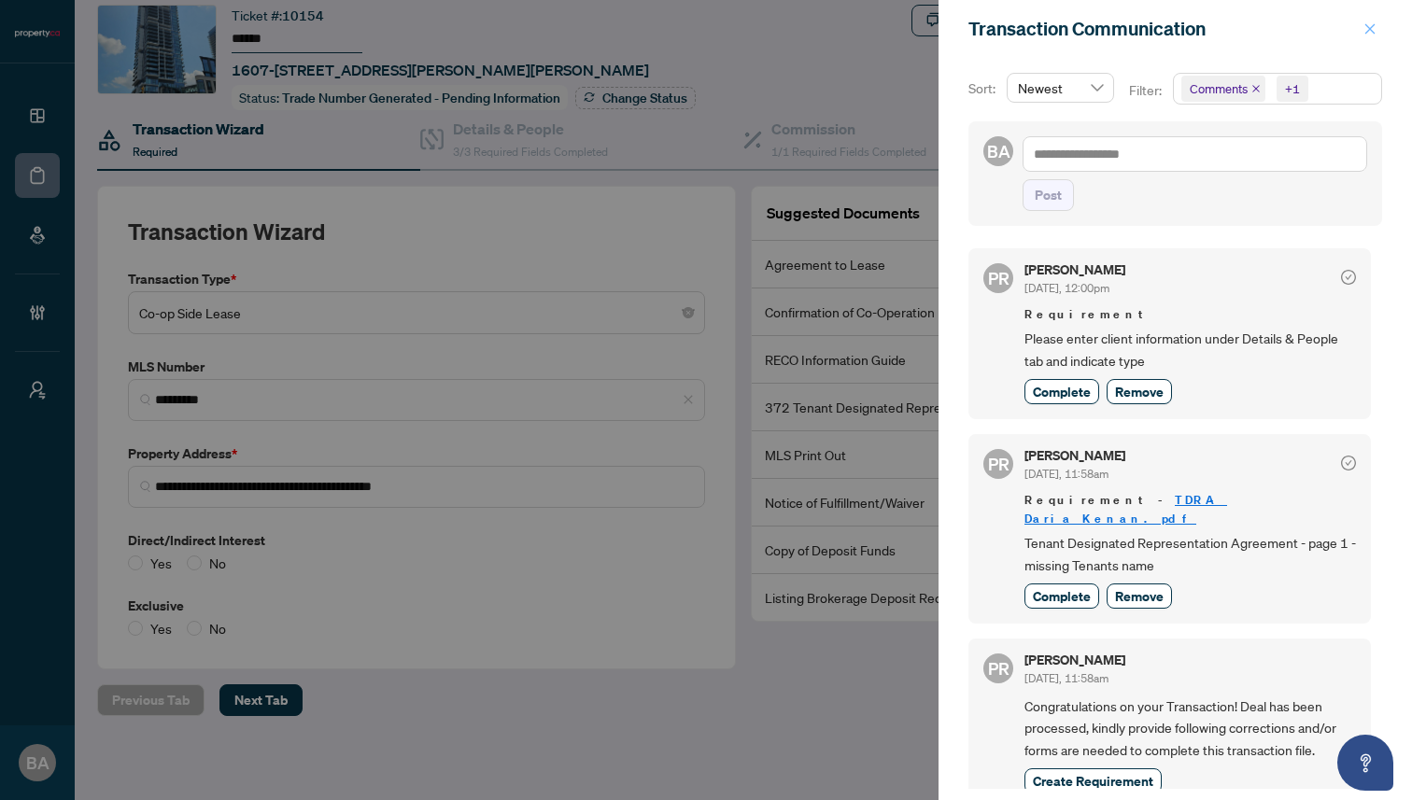
click at [1371, 26] on icon "close" at bounding box center [1370, 28] width 13 height 13
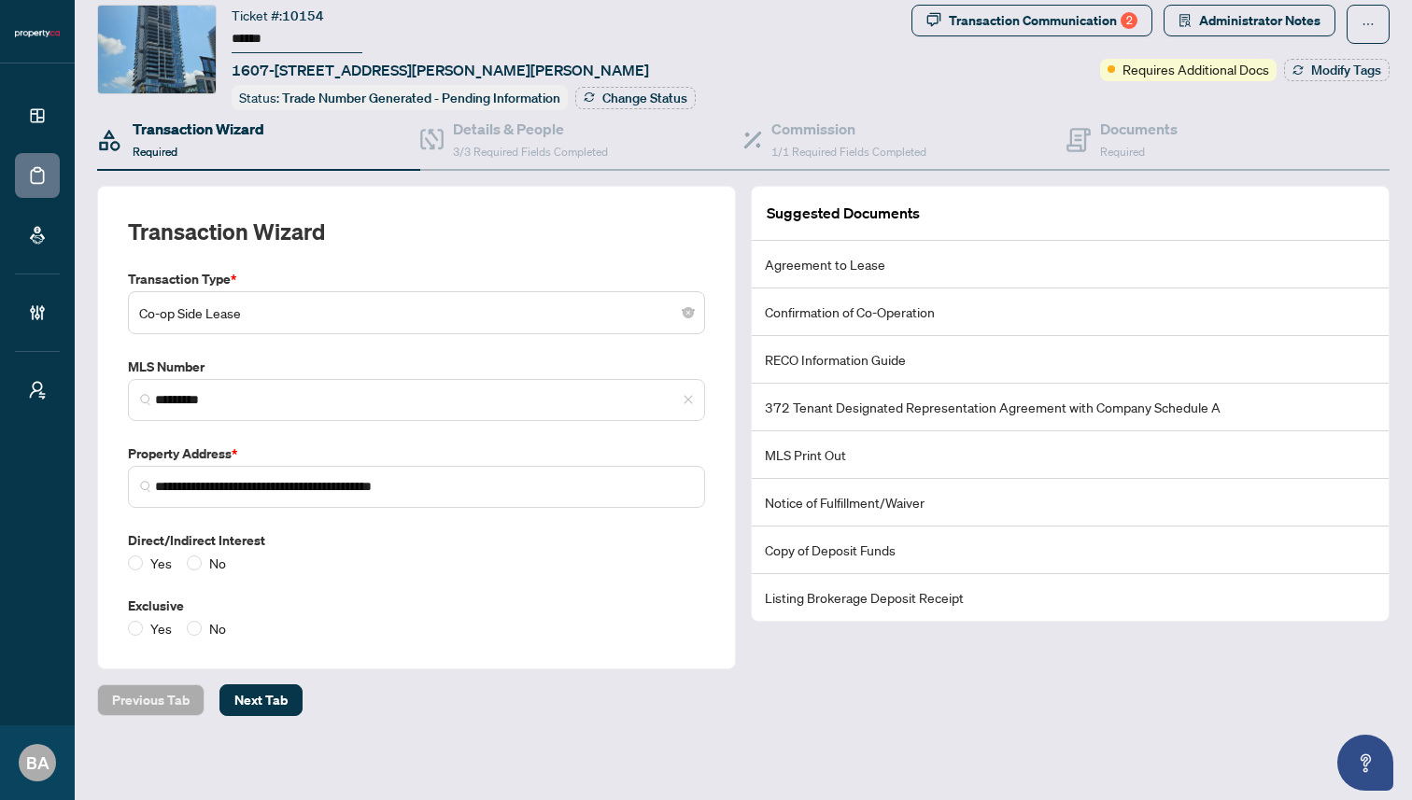
click at [727, 51] on div "Ticket #: 10154 ****** 1607-[STREET_ADDRESS][PERSON_NAME][PERSON_NAME] Status: …" at bounding box center [500, 58] width 807 height 106
